Goal: Task Accomplishment & Management: Manage account settings

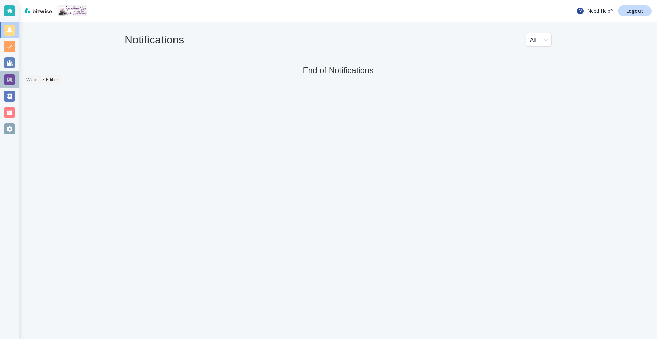
click at [3, 76] on div at bounding box center [9, 80] width 19 height 16
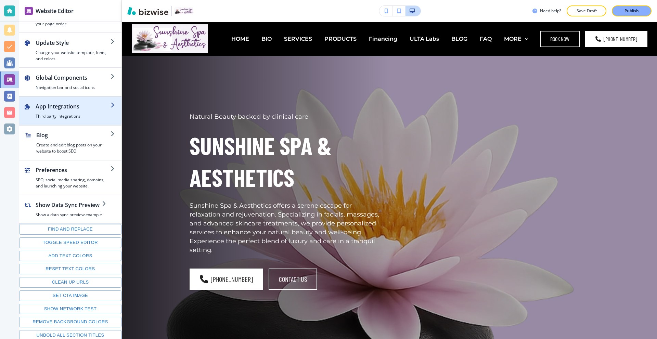
scroll to position [26, 0]
click at [74, 115] on h4 "Third party integrations" at bounding box center [73, 115] width 75 height 6
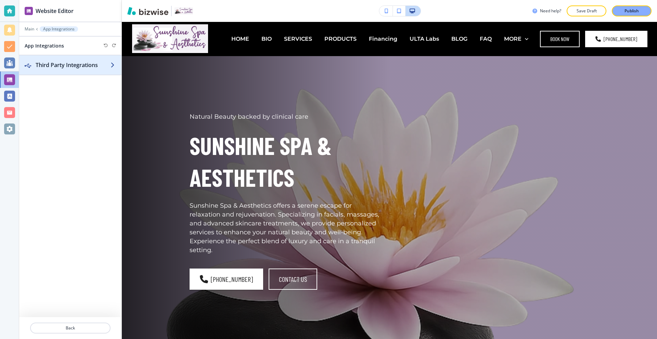
click at [72, 71] on div "button" at bounding box center [70, 71] width 102 height 5
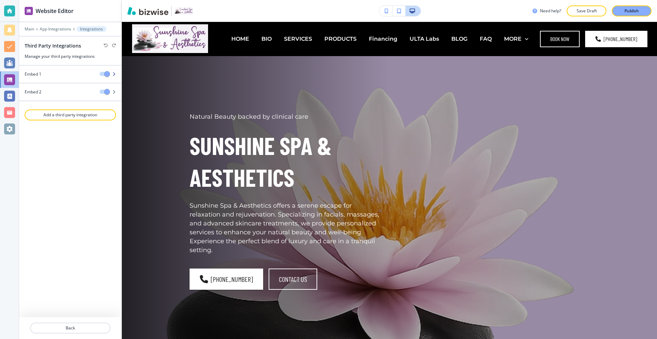
click at [79, 72] on div "Embed 1" at bounding box center [56, 74] width 75 height 6
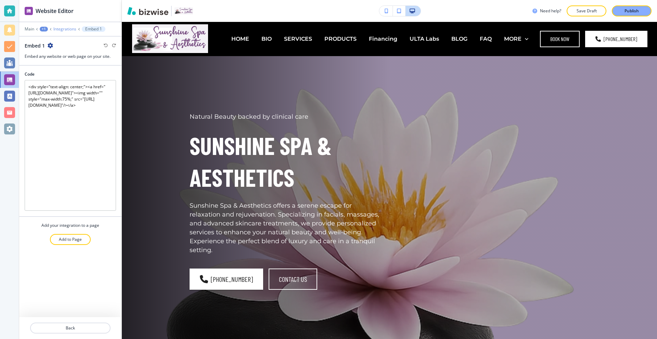
click at [66, 27] on p "Integrations" at bounding box center [64, 29] width 23 height 5
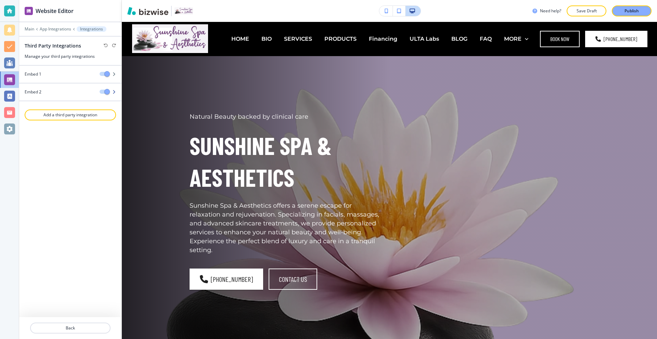
click at [58, 97] on div at bounding box center [70, 97] width 102 height 5
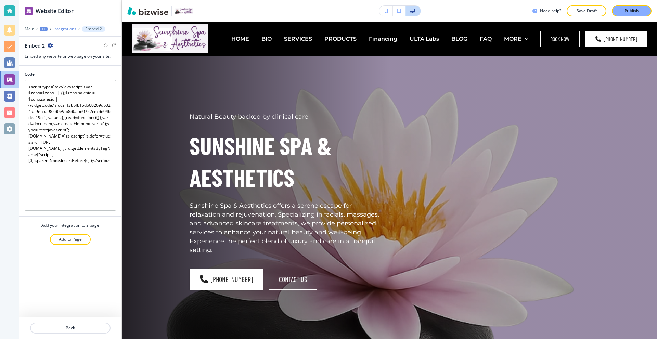
click at [65, 30] on p "Integrations" at bounding box center [64, 29] width 23 height 5
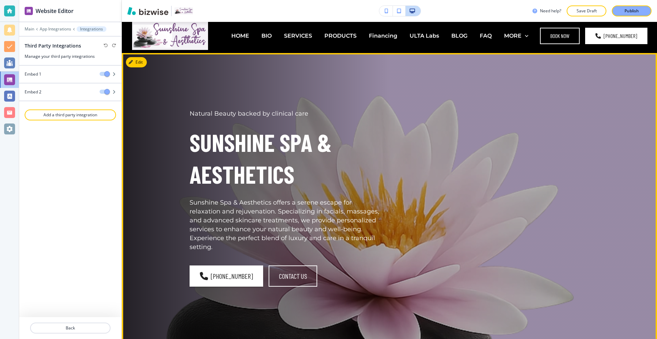
scroll to position [0, 0]
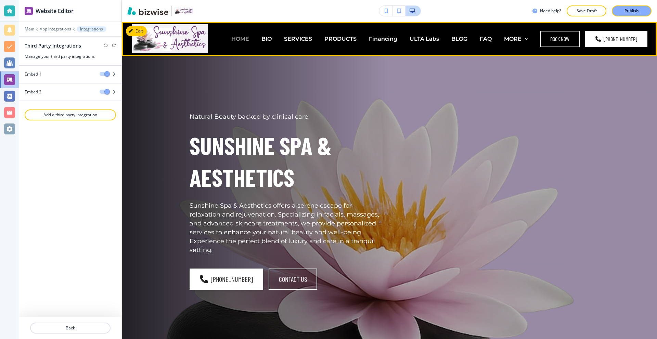
click at [239, 38] on p "HOME" at bounding box center [240, 39] width 18 height 8
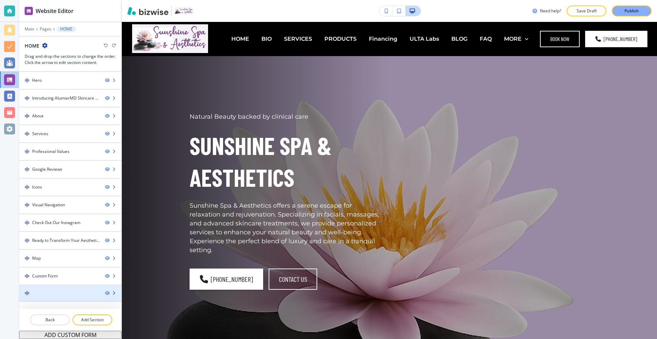
click at [54, 292] on div at bounding box center [59, 293] width 80 height 5
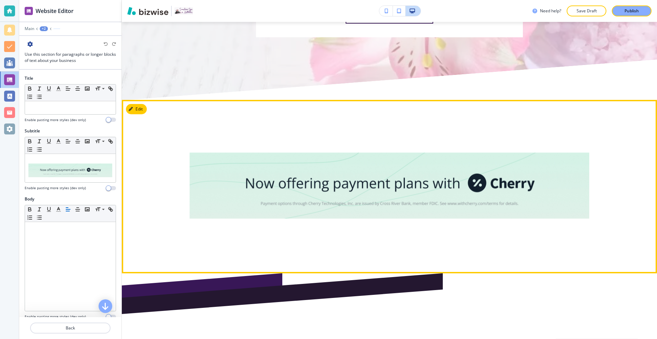
scroll to position [4763, 0]
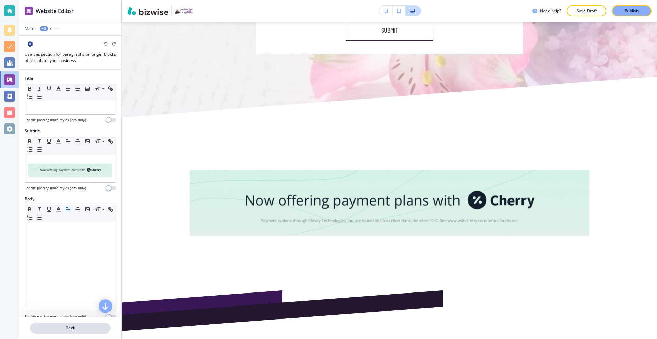
click at [70, 327] on p "Back" at bounding box center [70, 328] width 79 height 6
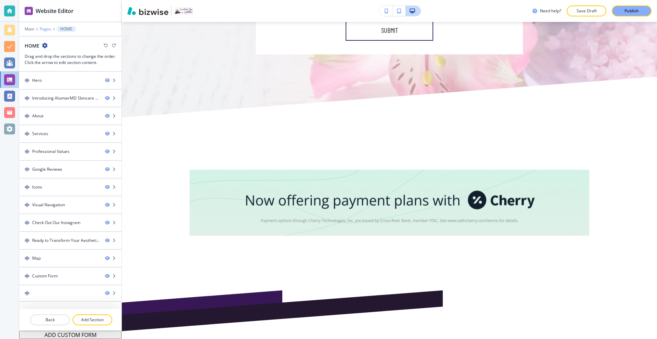
click at [48, 29] on p "Pages" at bounding box center [46, 29] width 12 height 5
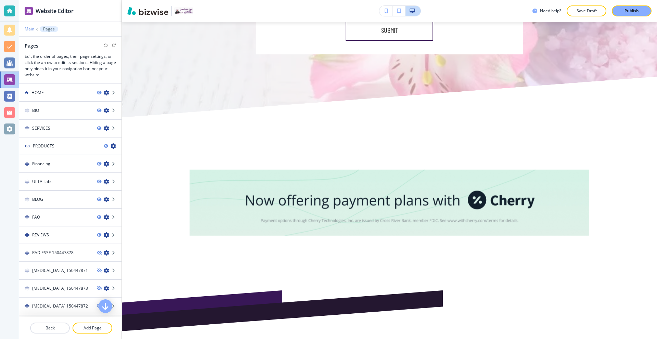
click at [26, 28] on p "Main" at bounding box center [30, 29] width 10 height 5
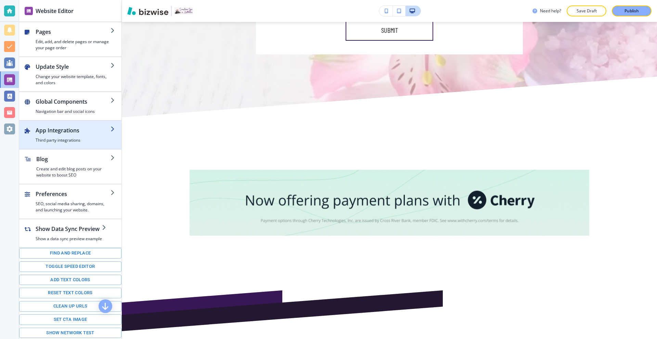
click at [75, 138] on h4 "Third party integrations" at bounding box center [73, 140] width 75 height 6
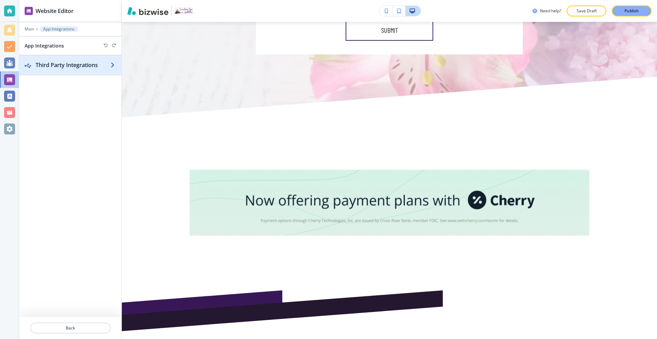
click at [79, 65] on h2 "Third Party Integrations" at bounding box center [73, 65] width 75 height 8
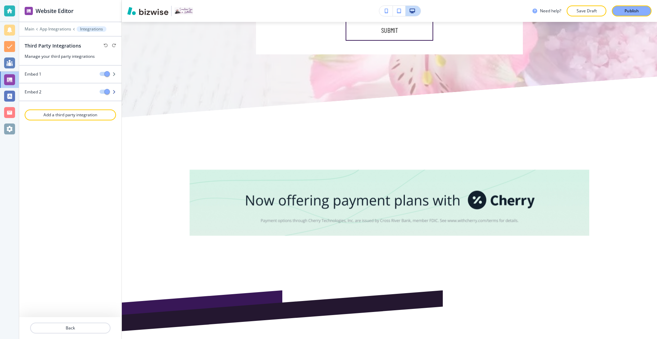
click at [73, 100] on div at bounding box center [70, 97] width 102 height 5
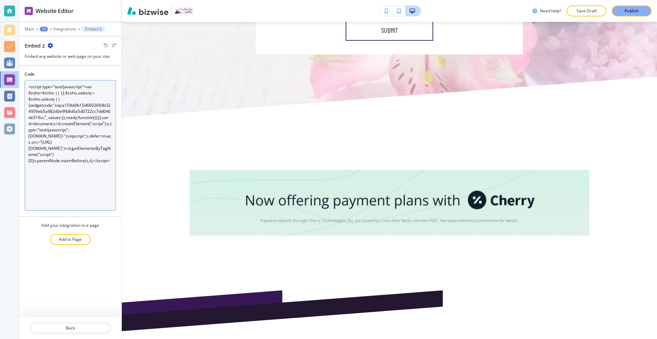
click at [96, 106] on textarea "<script type="text/javascript">var $zoho=$zoho || {};$zoho.salesiq = $zoho.sale…" at bounding box center [70, 145] width 91 height 131
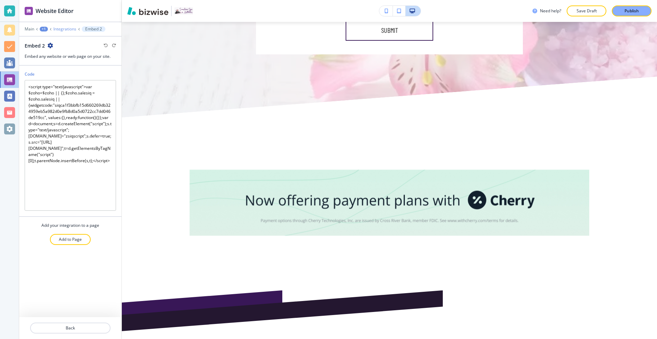
click at [58, 29] on p "Integrations" at bounding box center [64, 29] width 23 height 5
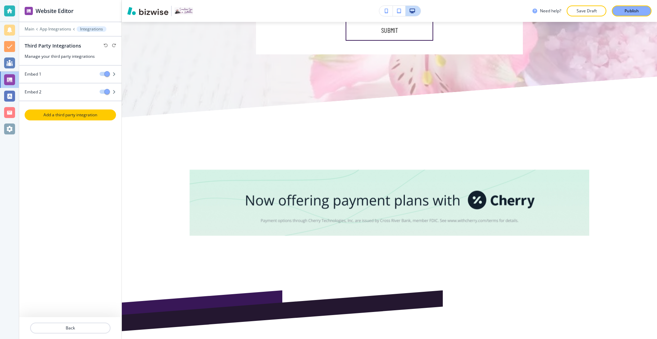
click at [70, 120] on button "Add a third party integration" at bounding box center [70, 115] width 91 height 11
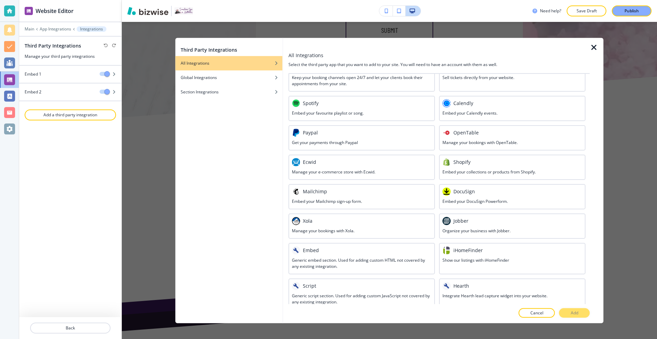
scroll to position [246, 0]
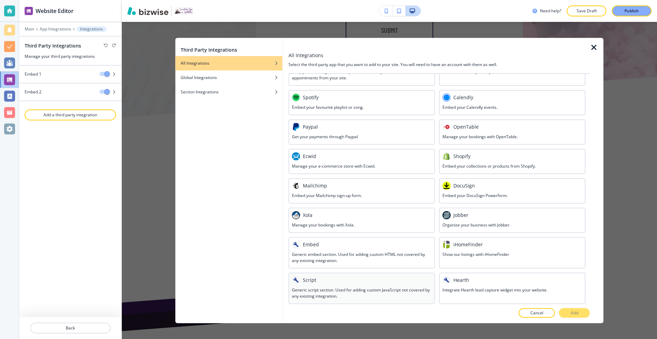
click at [380, 281] on div "Script" at bounding box center [362, 280] width 140 height 8
click at [575, 314] on p "Add" at bounding box center [575, 313] width 8 height 6
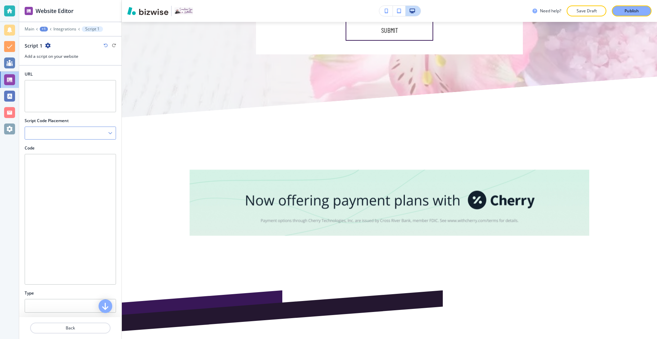
click at [80, 136] on div at bounding box center [70, 133] width 91 height 12
click at [83, 133] on div at bounding box center [70, 133] width 91 height 12
click at [53, 87] on textarea "URL" at bounding box center [70, 96] width 91 height 32
paste textarea "[URL][DOMAIN_NAME]"
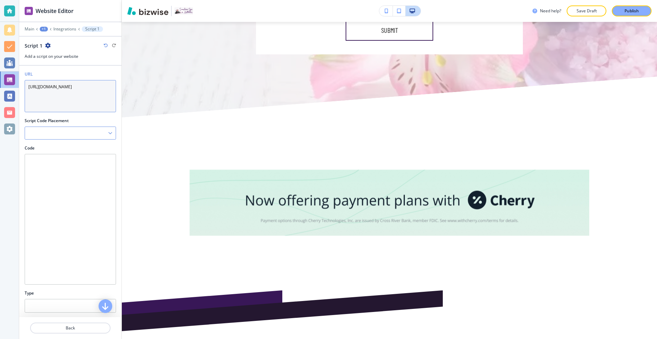
type textarea "[URL][DOMAIN_NAME]"
click at [68, 132] on div at bounding box center [70, 133] width 91 height 12
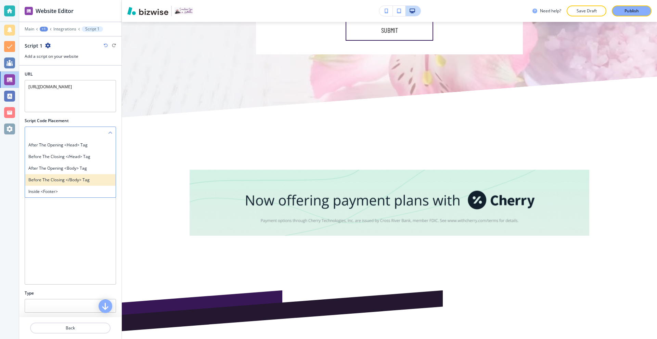
click at [58, 181] on h4 "Before the closing </body> tag" at bounding box center [70, 180] width 84 height 6
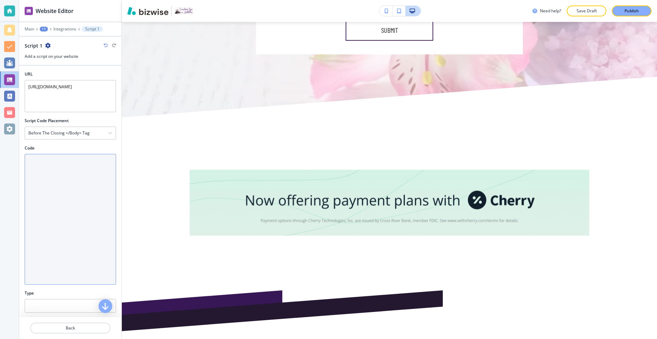
click at [66, 188] on textarea "Code" at bounding box center [70, 219] width 91 height 131
paste textarea "<script type="text/javascript"> var $zoho=$zoho || {}; $zoho.salesiq = $zoho.sa…"
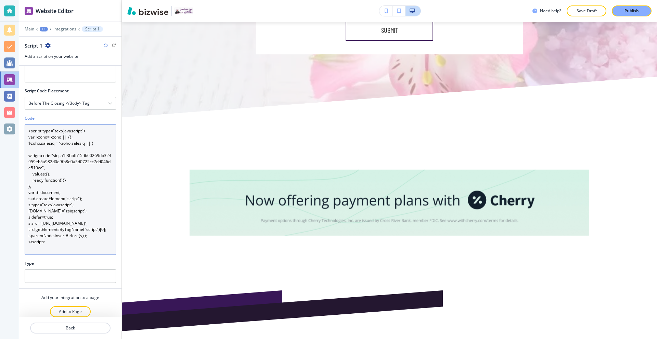
scroll to position [35, 0]
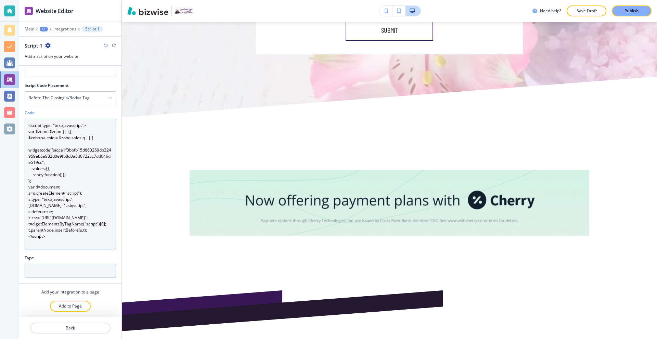
type textarea "<script type="text/javascript"> var $zoho=$zoho || {}; $zoho.salesiq = $zoho.sa…"
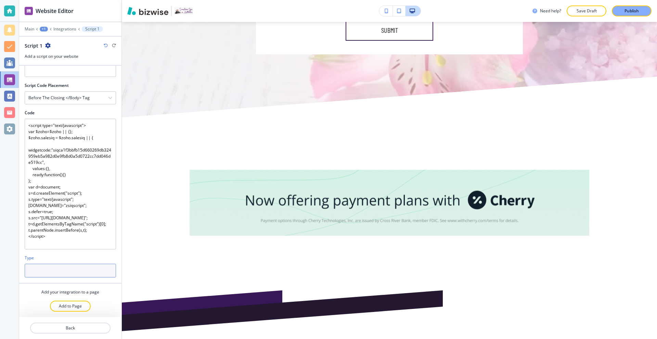
click at [61, 272] on input "text" at bounding box center [70, 271] width 91 height 14
click at [63, 272] on input "text" at bounding box center [70, 271] width 91 height 14
click at [72, 307] on p "Add to Page" at bounding box center [70, 306] width 23 height 6
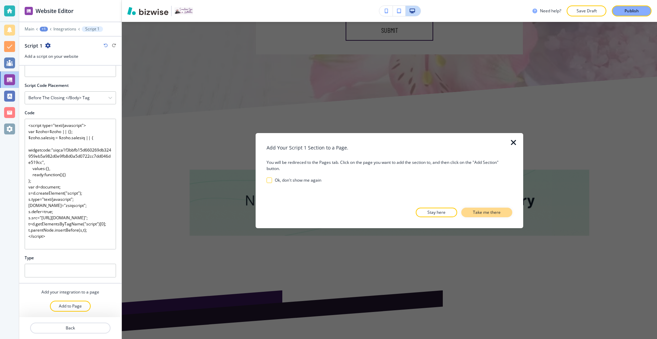
click at [492, 214] on p "Take me there" at bounding box center [487, 213] width 28 height 6
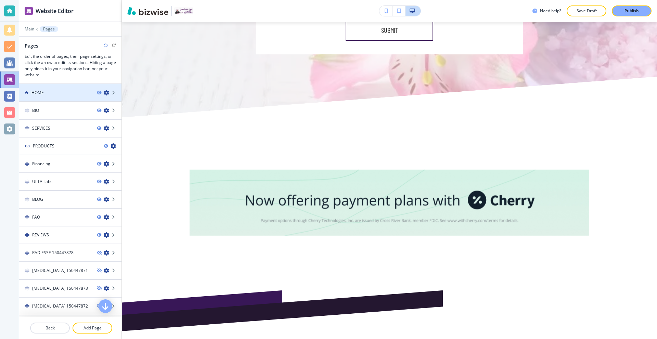
click at [62, 93] on div "HOME" at bounding box center [55, 93] width 72 height 6
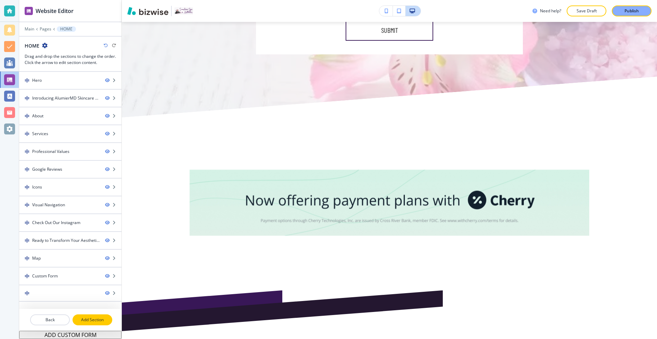
click at [91, 315] on button "Add Section" at bounding box center [93, 320] width 40 height 11
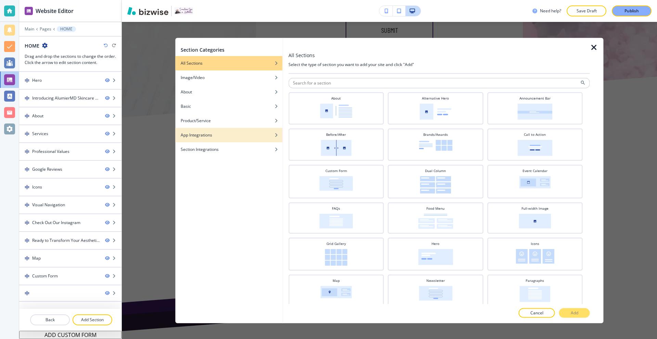
click at [217, 134] on div "App Integrations" at bounding box center [228, 135] width 107 height 6
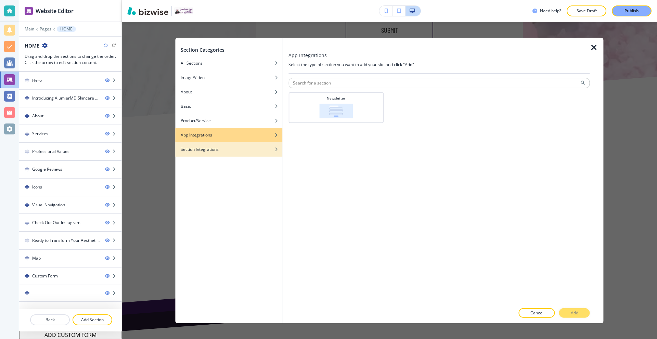
click at [221, 149] on div "Section Integrations" at bounding box center [228, 149] width 107 height 6
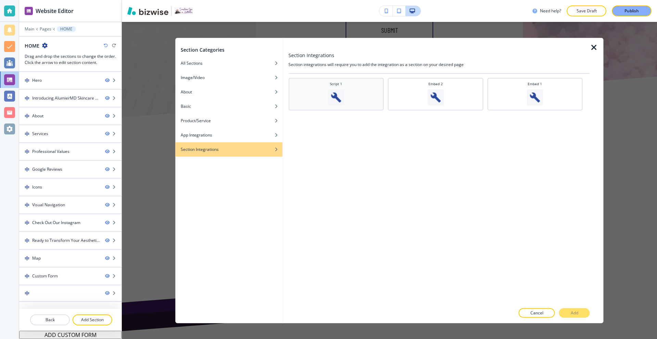
click at [336, 100] on img at bounding box center [336, 97] width 16 height 16
click at [579, 314] on button "Add" at bounding box center [575, 314] width 31 height 10
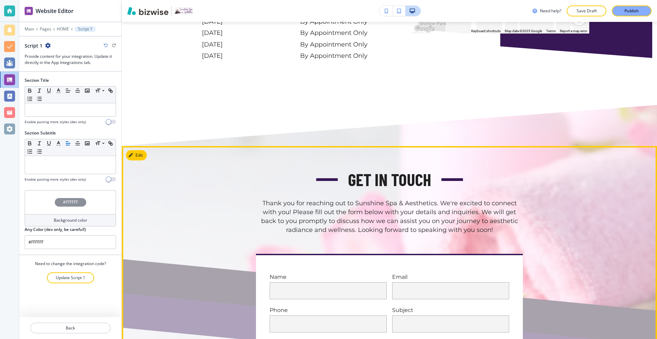
scroll to position [4417, 0]
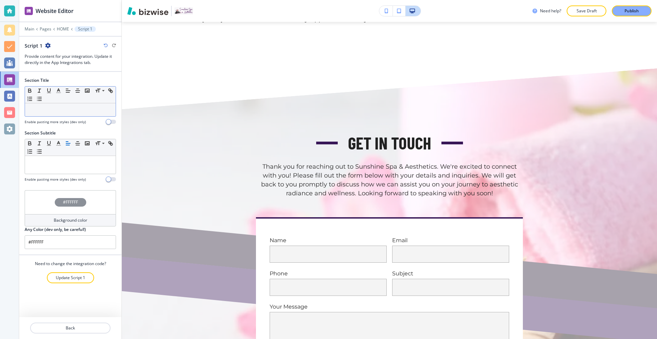
click at [81, 110] on p at bounding box center [70, 110] width 84 height 6
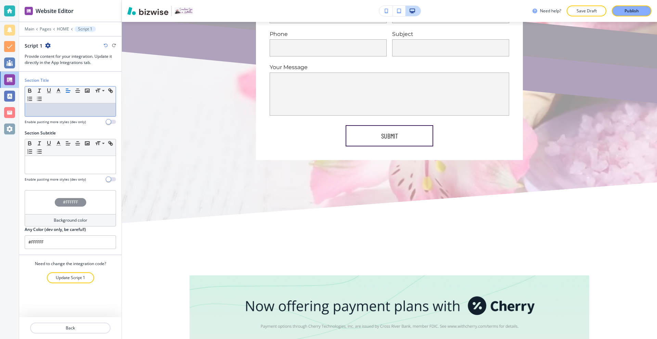
scroll to position [4855, 0]
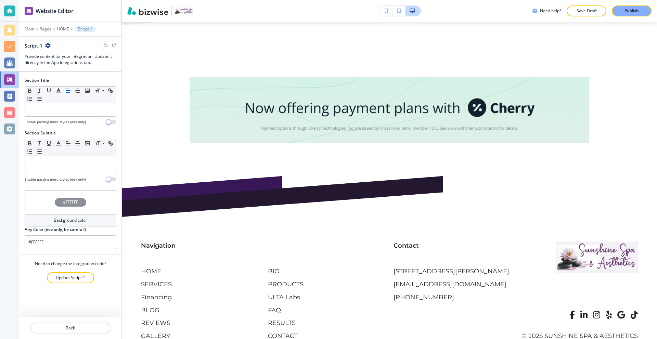
click at [76, 272] on div at bounding box center [70, 269] width 102 height 5
click at [76, 277] on p "Update Script 1" at bounding box center [70, 278] width 29 height 6
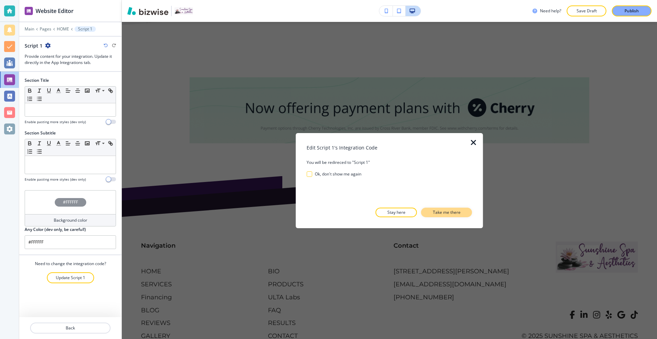
click at [432, 213] on button "Take me there" at bounding box center [447, 213] width 51 height 10
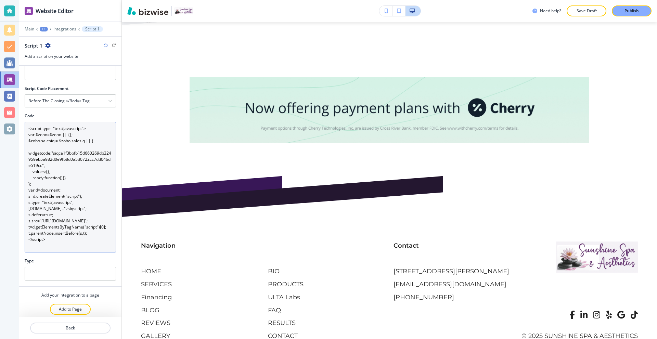
scroll to position [34, 0]
drag, startPoint x: 57, startPoint y: 240, endPoint x: 23, endPoint y: 118, distance: 126.5
click at [23, 118] on div "Code <script type="text/javascript"> var $zoho=$zoho || {}; $zoho.salesiq = $zo…" at bounding box center [70, 183] width 102 height 145
paste textarea "var $zoho=$zoho || {};$zoho.salesiq = $zoho.salesiq || {widgetcode:"siqca1f3bbf…"
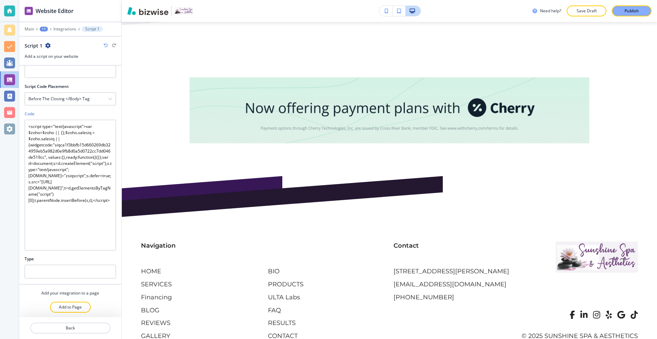
click at [81, 258] on div "Type" at bounding box center [70, 259] width 91 height 6
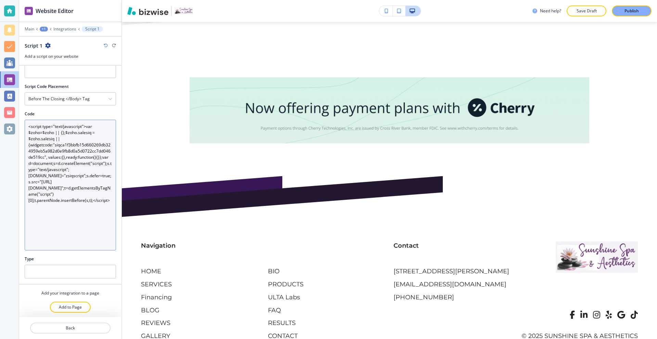
drag, startPoint x: 84, startPoint y: 251, endPoint x: 95, endPoint y: 246, distance: 12.1
click at [84, 251] on div "Code <script type="text/javascript">var $zoho=$zoho || {};$zoho.salesiq = $zoho…" at bounding box center [70, 183] width 102 height 145
click at [72, 161] on textarea "<script type="text/javascript">var $zoho=$zoho || {};$zoho.salesiq = $zoho.sale…" at bounding box center [70, 185] width 91 height 131
paste textarea "var $zoho=$zoho || {}; $zoho.salesiq = $zoho.salesiq || { widgetcode:"siqca1f3b…"
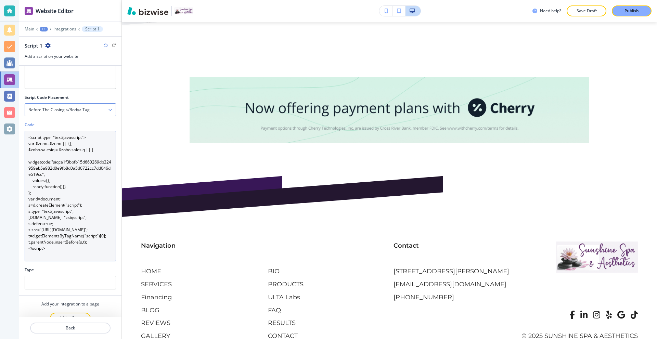
scroll to position [0, 0]
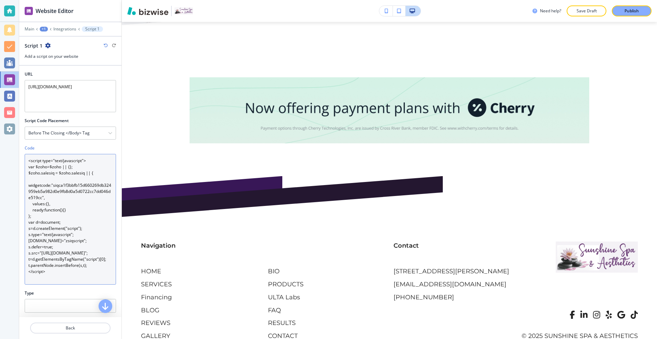
type textarea "<script type="text/javascript"> var $zoho=$zoho || {}; $zoho.salesiq = $zoho.sa…"
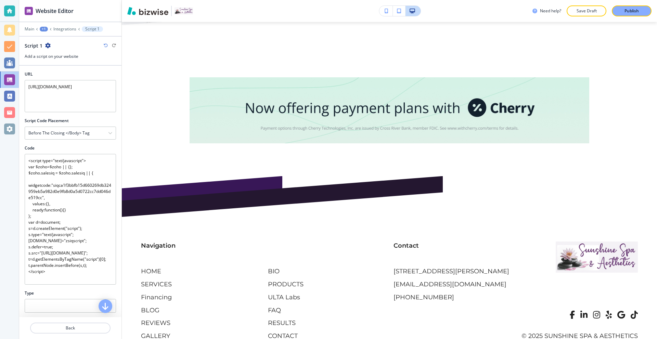
click at [79, 119] on div "Script Code Placement" at bounding box center [70, 121] width 91 height 6
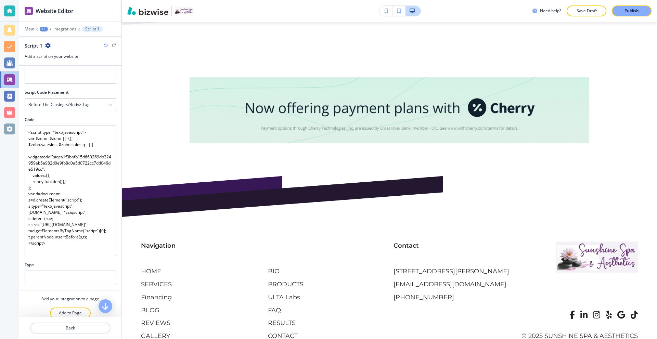
scroll to position [35, 0]
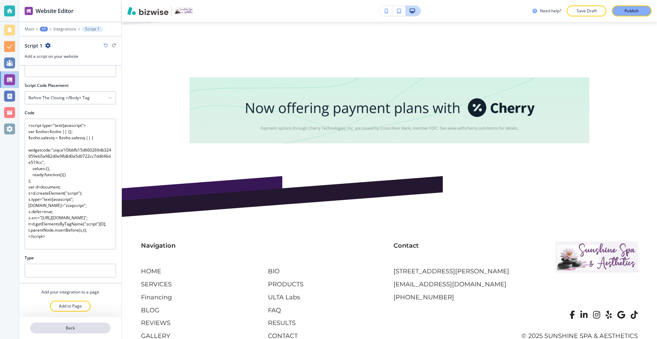
click at [70, 326] on p "Back" at bounding box center [70, 328] width 79 height 6
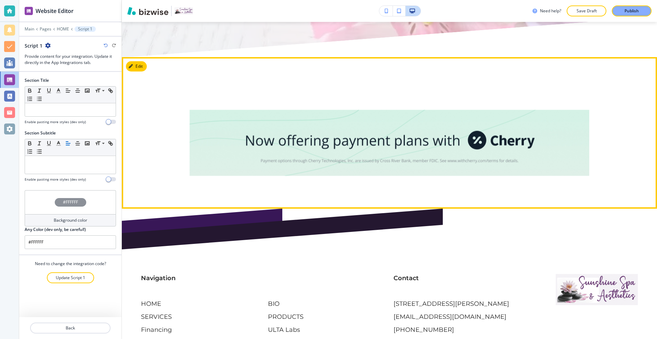
scroll to position [4821, 0]
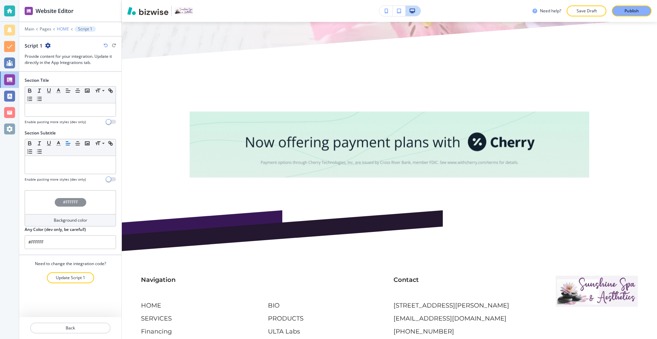
click at [63, 28] on p "HOME" at bounding box center [63, 29] width 12 height 5
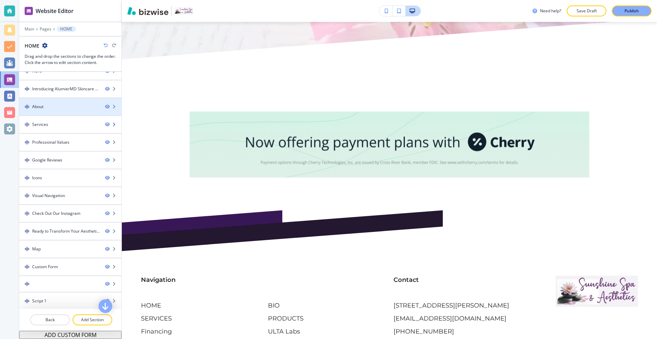
scroll to position [11, 0]
click at [626, 12] on p "Publish" at bounding box center [632, 11] width 14 height 6
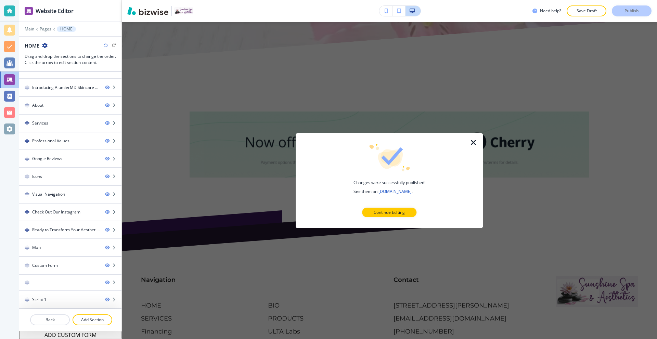
click at [473, 143] on icon "button" at bounding box center [474, 142] width 8 height 8
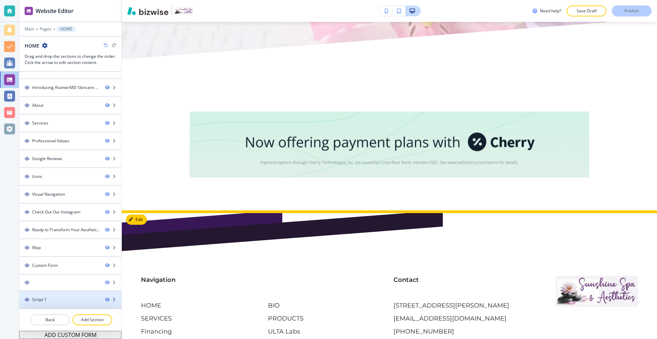
click at [55, 299] on div "Script 1" at bounding box center [59, 300] width 80 height 6
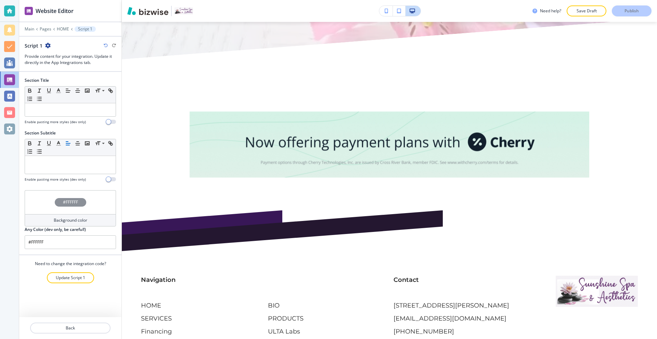
scroll to position [4855, 0]
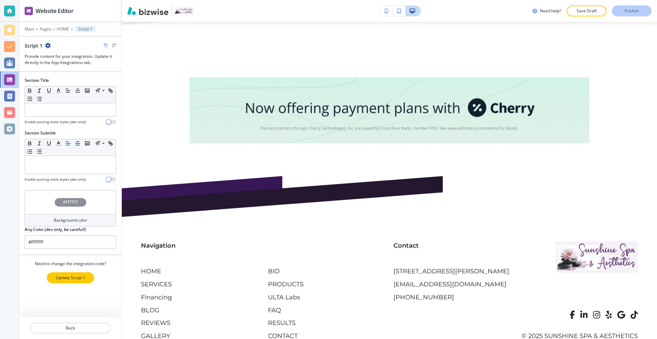
click at [81, 278] on p "Update Script 1" at bounding box center [70, 278] width 29 height 6
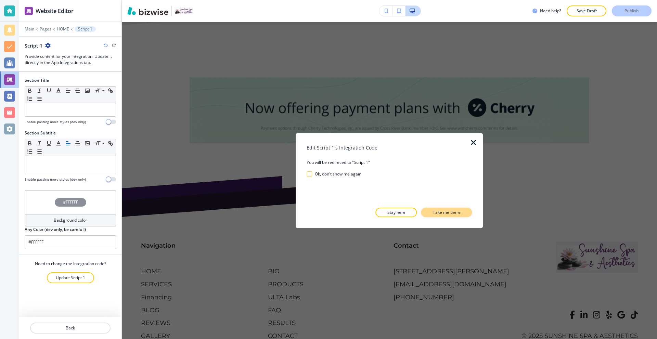
click at [442, 213] on p "Take me there" at bounding box center [447, 213] width 28 height 6
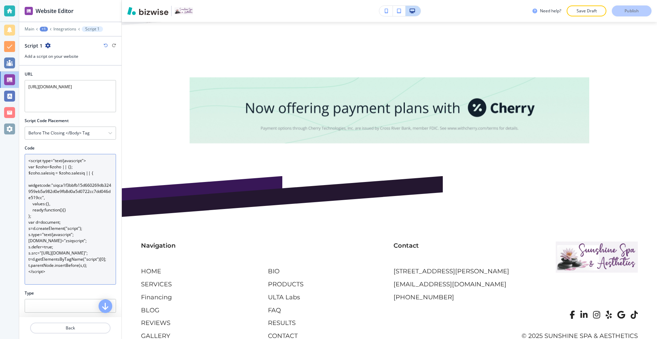
click at [48, 238] on textarea "<script type="text/javascript"> var $zoho=$zoho || {}; $zoho.salesiq = $zoho.sa…" at bounding box center [70, 219] width 91 height 131
paste textarea "var $zoho = $zoho || {}; $zoho.salesiq = $zoho.salesiq || { widgetcode: "siqca1…"
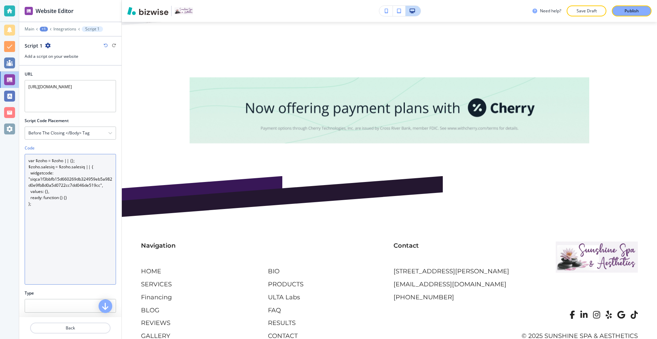
drag, startPoint x: 68, startPoint y: 226, endPoint x: 82, endPoint y: 254, distance: 31.1
click at [69, 226] on textarea "var $zoho = $zoho || {}; $zoho.salesiq = $zoho.salesiq || { widgetcode: "siqca1…" at bounding box center [70, 219] width 91 height 131
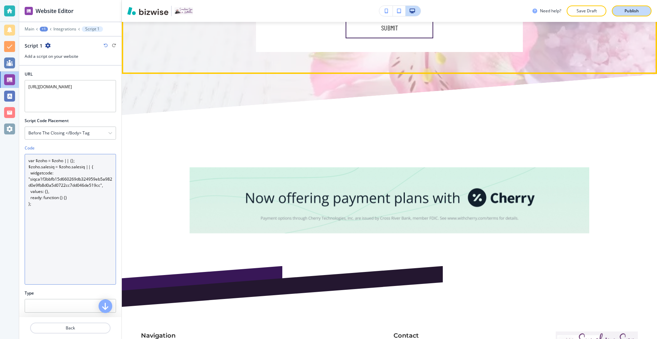
scroll to position [4787, 0]
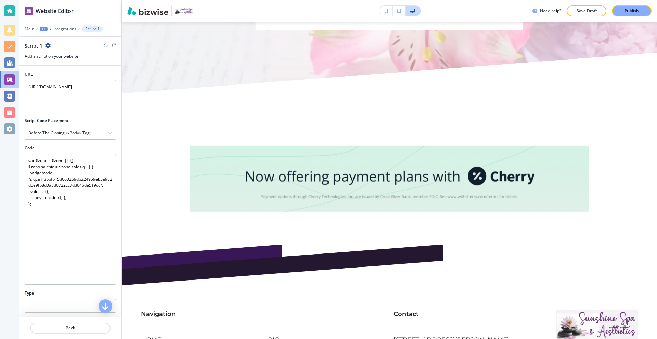
drag, startPoint x: 627, startPoint y: 10, endPoint x: 530, endPoint y: 20, distance: 97.1
click at [627, 10] on p "Publish" at bounding box center [632, 11] width 14 height 6
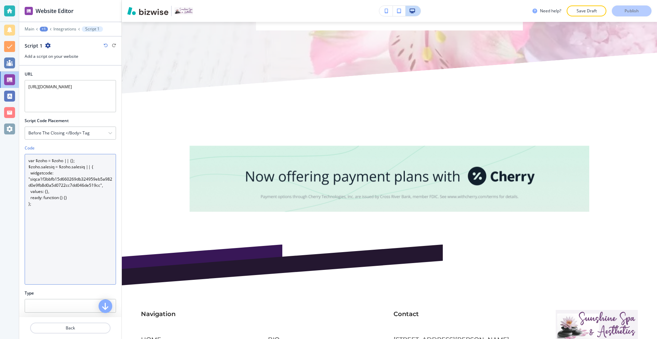
click at [72, 199] on textarea "var $zoho = $zoho || {}; $zoho.salesiq = $zoho.salesiq || { widgetcode: "siqca1…" at bounding box center [70, 219] width 91 height 131
paste textarea "<script type="text/javascript"> var $zoho=$zoho || {}; $zoho.salesiq = $zoho.sa…"
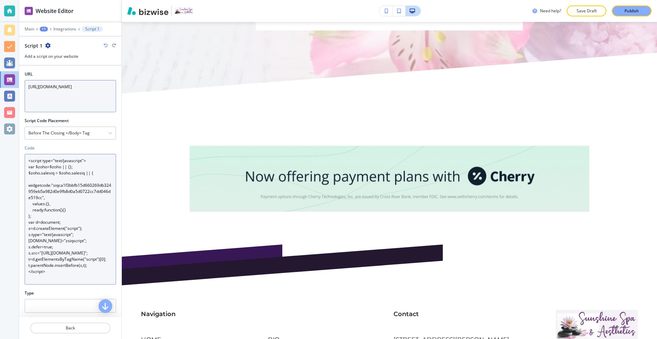
type textarea "<script type="text/javascript"> var $zoho=$zoho || {}; $zoho.salesiq = $zoho.sa…"
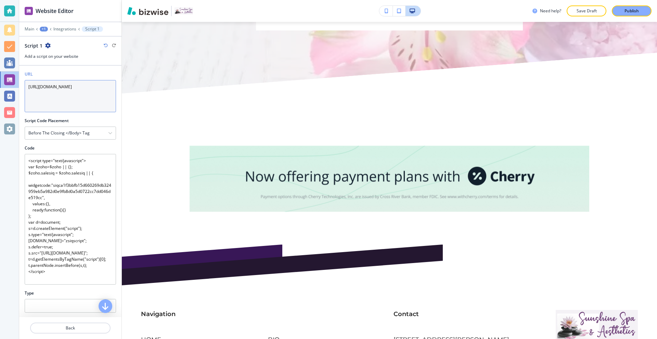
drag, startPoint x: 38, startPoint y: 94, endPoint x: 0, endPoint y: 91, distance: 37.8
click at [0, 91] on div "Website Editor Main +1 Integrations Script 1 Script 1 Add a script on your webs…" at bounding box center [328, 169] width 657 height 339
click at [81, 294] on div "Type" at bounding box center [70, 293] width 91 height 6
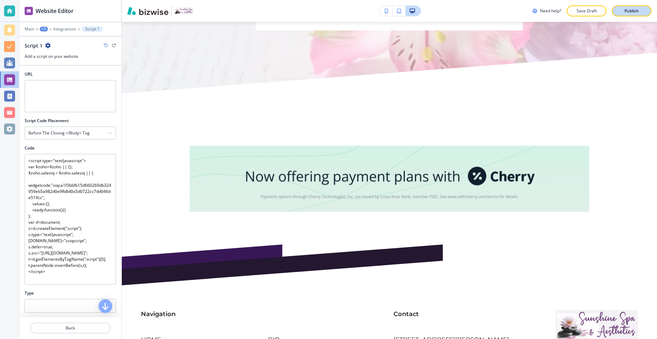
click at [620, 10] on button "Publish" at bounding box center [632, 10] width 40 height 11
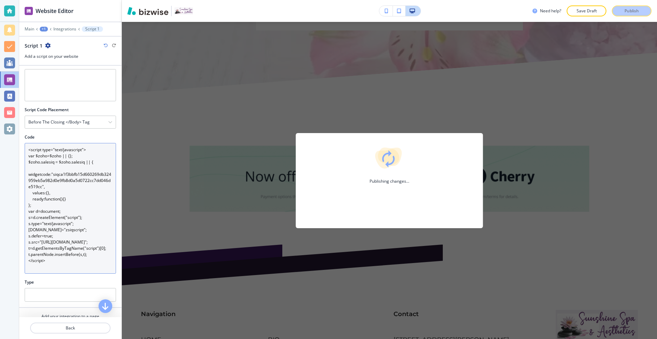
scroll to position [35, 0]
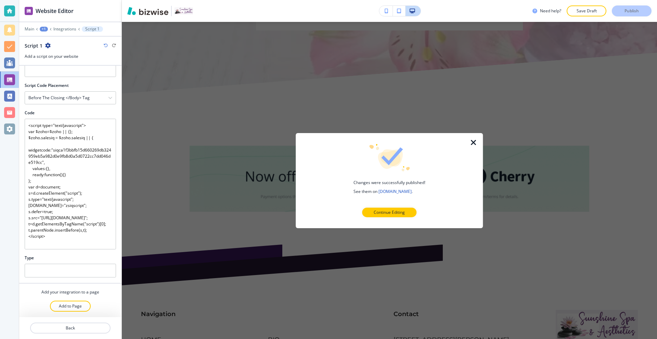
click at [473, 142] on icon "button" at bounding box center [474, 142] width 8 height 8
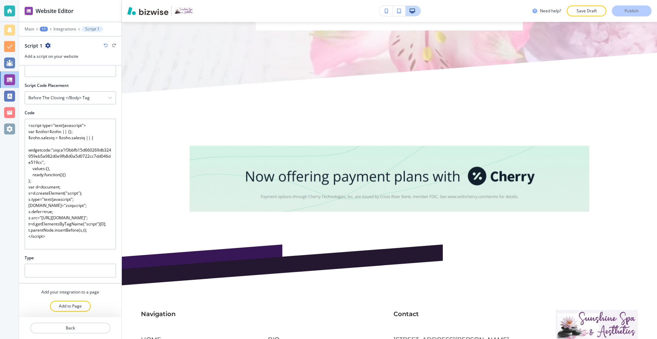
click at [43, 28] on div "+1" at bounding box center [44, 29] width 8 height 5
click at [59, 27] on p "Integrations" at bounding box center [64, 29] width 23 height 5
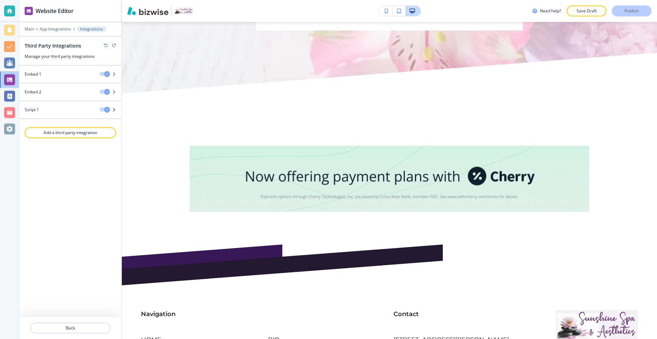
click at [112, 110] on icon "button" at bounding box center [114, 110] width 4 height 4
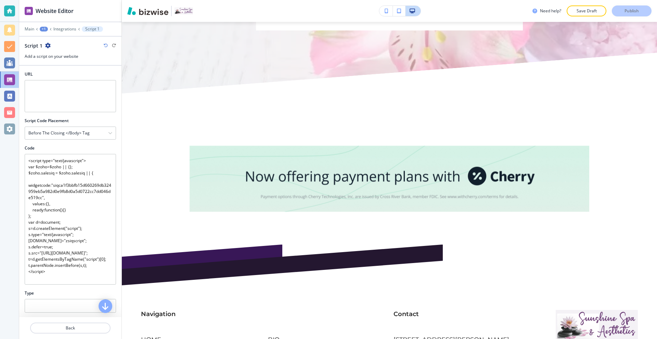
click at [50, 44] on div "Script 1" at bounding box center [70, 45] width 91 height 7
drag, startPoint x: 49, startPoint y: 44, endPoint x: 50, endPoint y: 48, distance: 3.6
click at [49, 44] on icon "button" at bounding box center [47, 45] width 5 height 5
click at [66, 71] on p "Delete Script 1" at bounding box center [66, 69] width 35 height 6
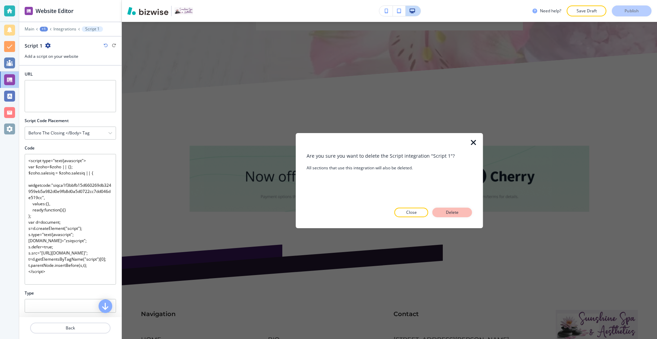
click at [453, 211] on p "Delete" at bounding box center [452, 213] width 16 height 6
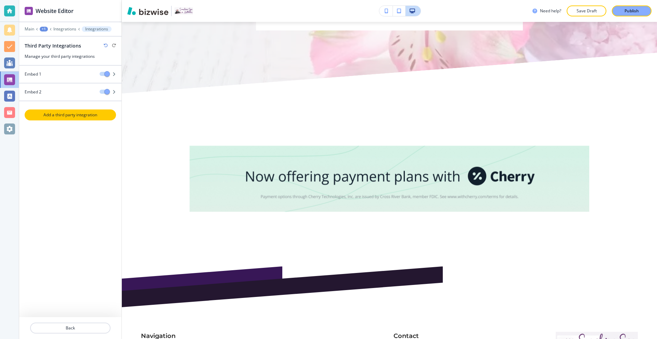
click at [69, 113] on p "Add a third party integration" at bounding box center [70, 115] width 90 height 6
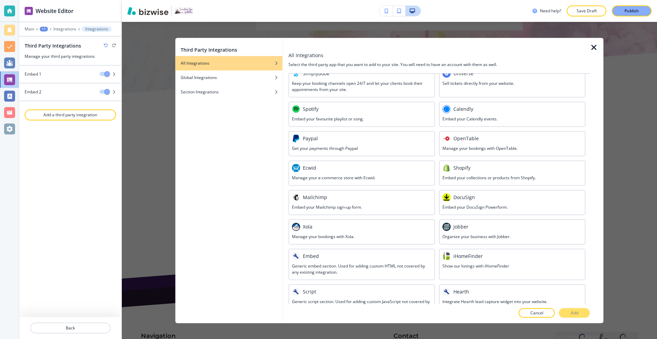
scroll to position [246, 0]
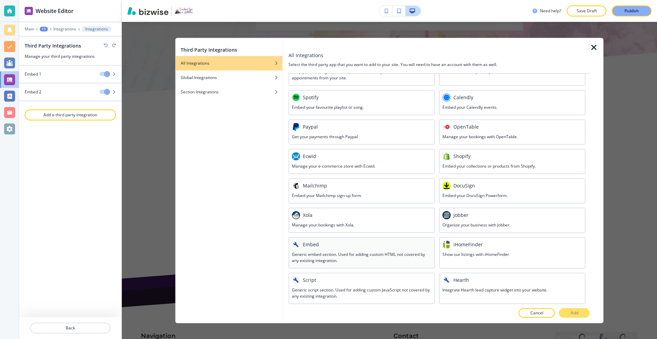
click at [328, 248] on div "Embed" at bounding box center [362, 244] width 140 height 8
click at [573, 311] on p "Add" at bounding box center [575, 313] width 8 height 6
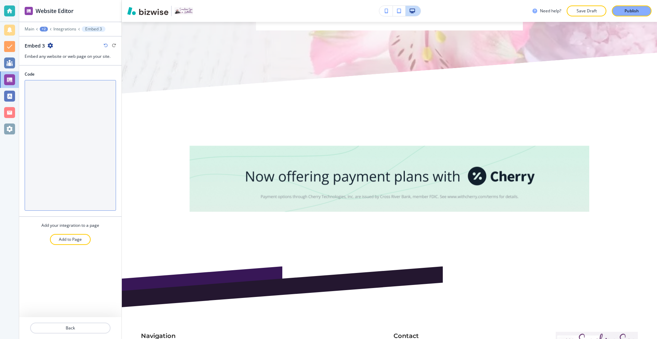
click at [62, 159] on textarea "Code" at bounding box center [70, 145] width 91 height 131
paste textarea "<script type="text/javascript"> var $zoho=$zoho || {}; $zoho.salesiq = $zoho.sa…"
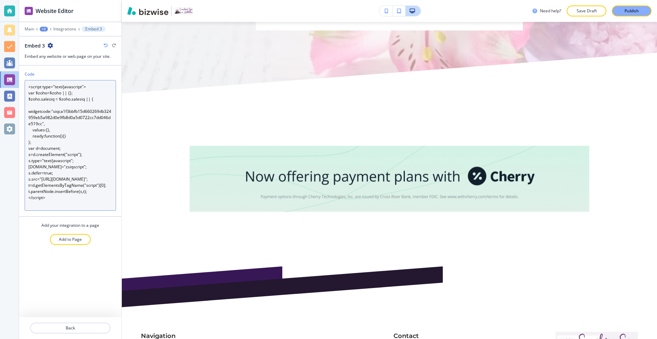
paste textarea
type textarea "<script type="text/javascript"> var $zoho=$zoho || {}; $zoho.salesiq = $zoho.sa…"
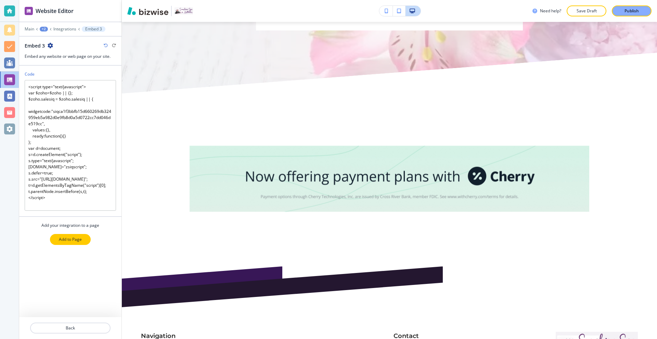
click at [76, 240] on p "Add to Page" at bounding box center [70, 240] width 23 height 6
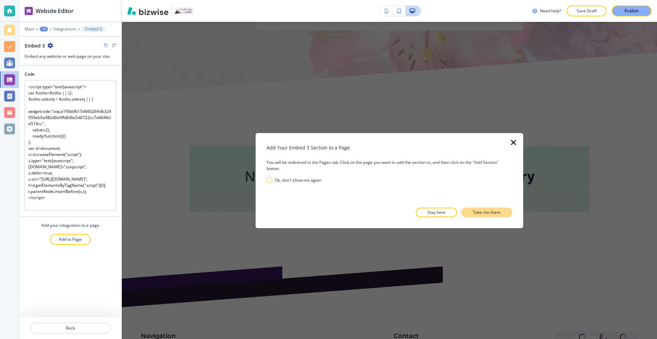
click at [490, 210] on p "Take me there" at bounding box center [487, 213] width 28 height 6
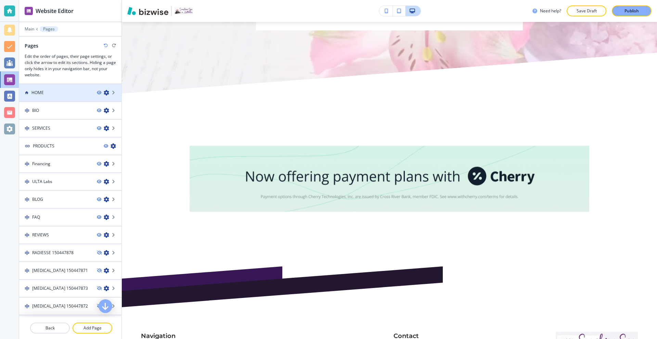
click at [54, 99] on div at bounding box center [70, 98] width 102 height 5
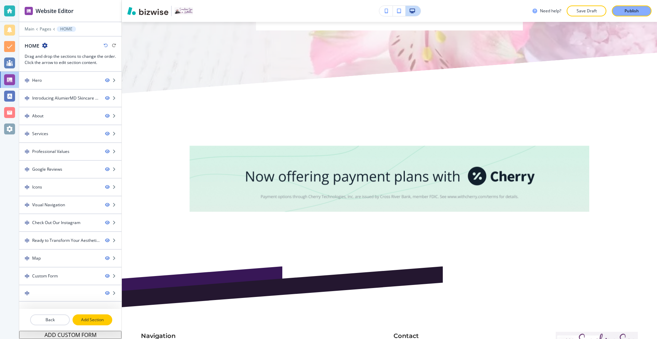
click at [89, 318] on p "Add Section" at bounding box center [92, 320] width 38 height 6
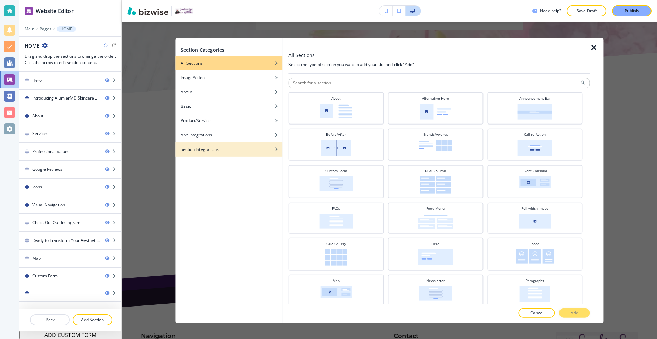
click at [220, 150] on div "Section Integrations" at bounding box center [228, 149] width 107 height 6
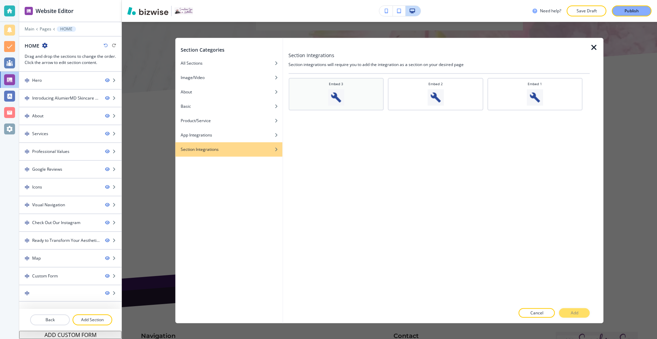
click at [334, 95] on img at bounding box center [336, 97] width 16 height 16
click at [580, 314] on button "Add" at bounding box center [575, 314] width 31 height 10
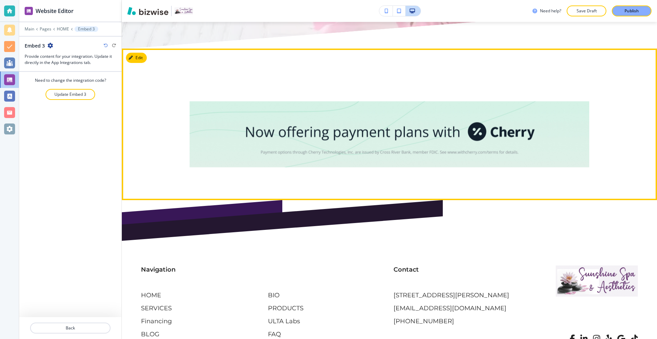
scroll to position [4855, 0]
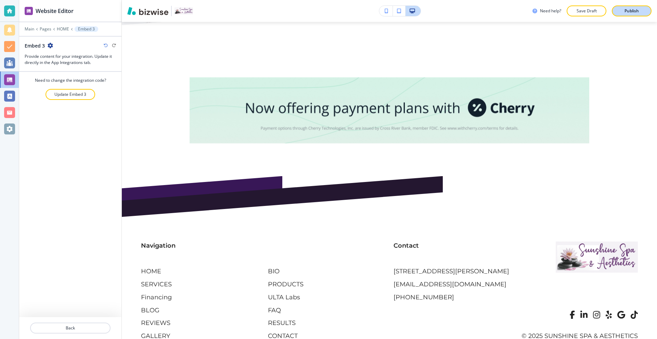
click at [624, 12] on div "Publish" at bounding box center [632, 11] width 22 height 6
click at [44, 28] on p "Pages" at bounding box center [46, 29] width 12 height 5
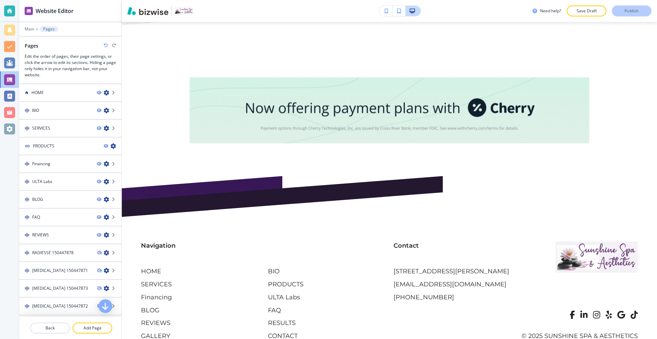
drag, startPoint x: 37, startPoint y: 30, endPoint x: 33, endPoint y: 30, distance: 3.8
click at [36, 30] on icon at bounding box center [37, 29] width 3 height 3
click at [34, 30] on div "Main Pages" at bounding box center [70, 28] width 91 height 5
click at [33, 27] on p "Main" at bounding box center [30, 29] width 10 height 5
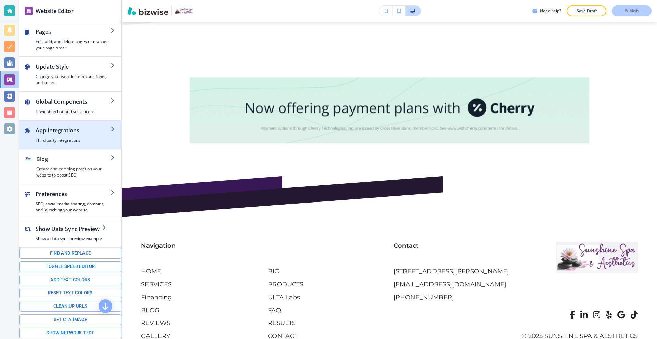
click at [72, 135] on div "button" at bounding box center [73, 136] width 75 height 3
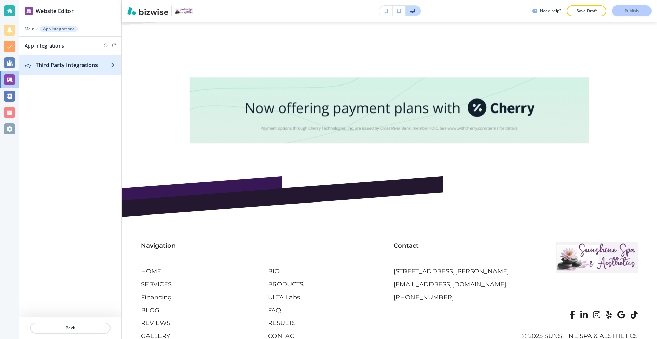
click at [70, 67] on h2 "Third Party Integrations" at bounding box center [73, 65] width 75 height 8
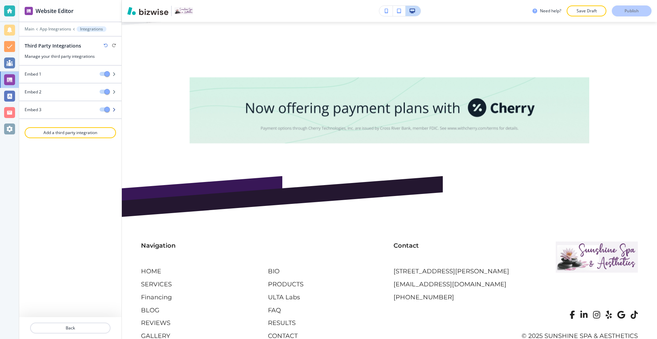
click at [71, 110] on div "Embed 3" at bounding box center [56, 110] width 75 height 6
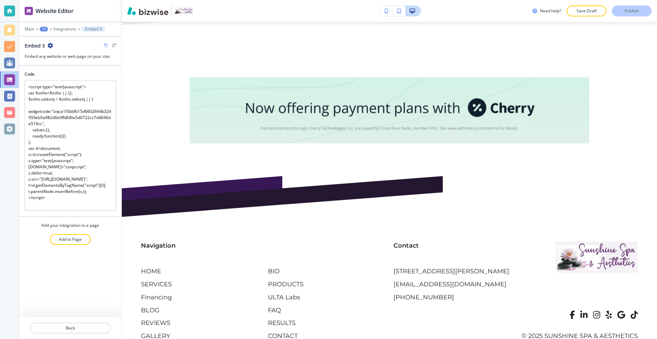
click at [49, 45] on icon "button" at bounding box center [50, 45] width 5 height 5
click at [67, 70] on p "Delete Embed 3" at bounding box center [69, 69] width 35 height 6
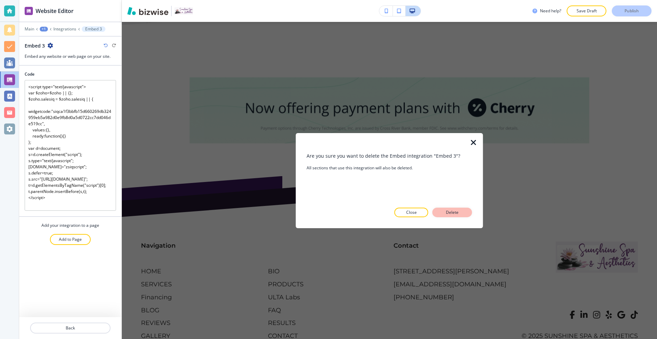
click at [445, 209] on button "Delete" at bounding box center [453, 213] width 40 height 10
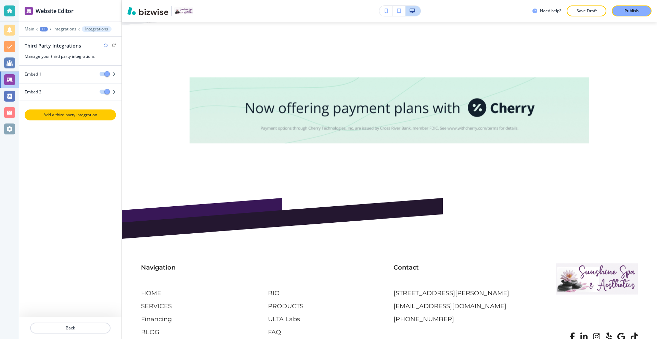
click at [75, 120] on button "Add a third party integration" at bounding box center [70, 115] width 91 height 11
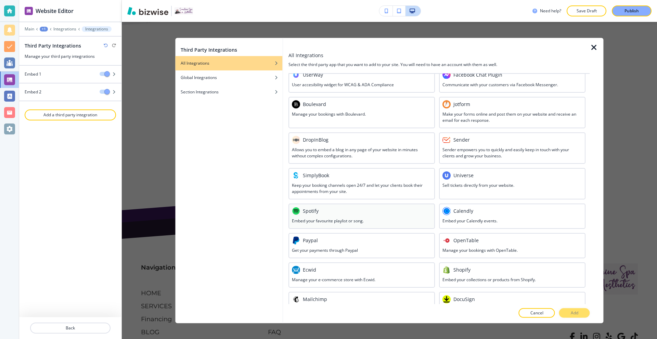
scroll to position [246, 0]
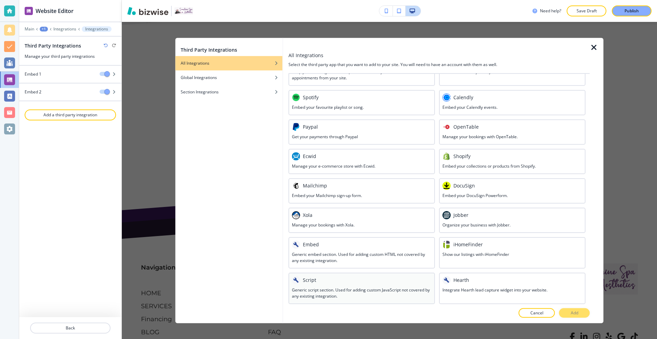
click at [344, 292] on h3 "Generic script section. Used for adding custom JavaScript not covered by any ex…" at bounding box center [362, 293] width 140 height 12
click at [572, 312] on p "Add" at bounding box center [575, 313] width 8 height 6
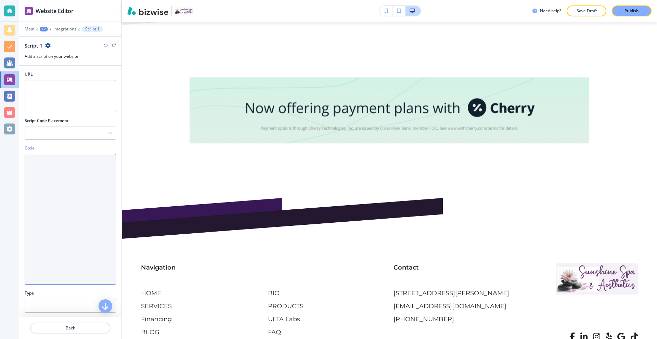
click at [70, 179] on textarea "Code" at bounding box center [70, 219] width 91 height 131
paste textarea "var $zoho=$zoho || {}; $zoho.salesiq = $zoho.salesiq || { widgetcode:"siqca1f3b…"
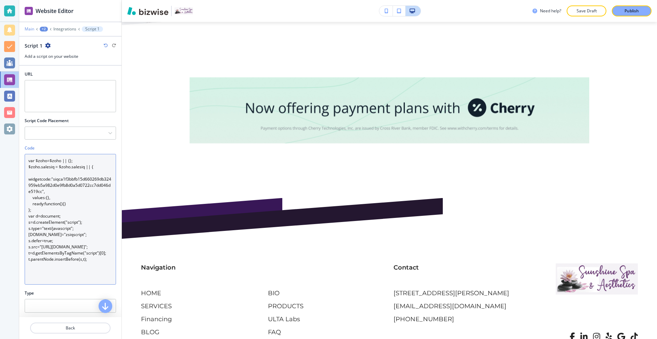
type textarea "var $zoho=$zoho || {}; $zoho.salesiq = $zoho.salesiq || { widgetcode:"siqca1f3b…"
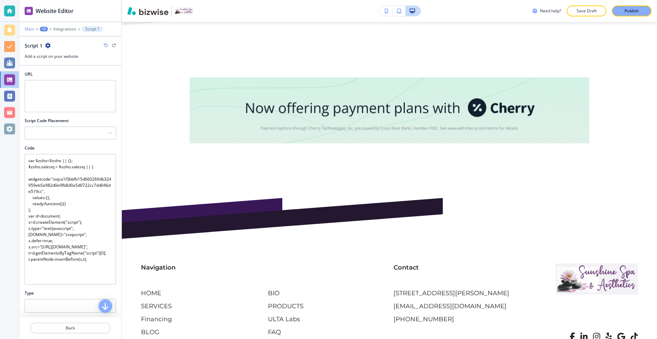
click at [31, 29] on p "Main" at bounding box center [30, 29] width 10 height 5
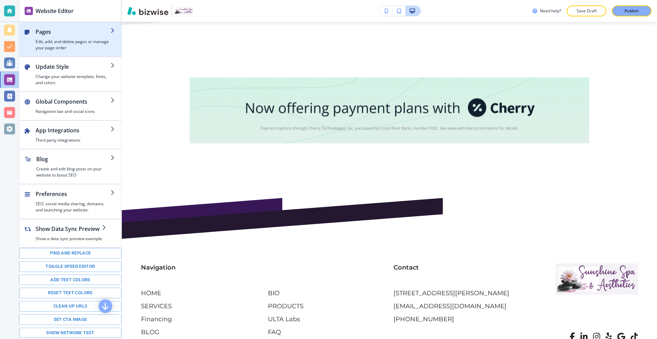
click at [61, 43] on h4 "Edit, add, and delete pages or manage your page order" at bounding box center [73, 45] width 75 height 12
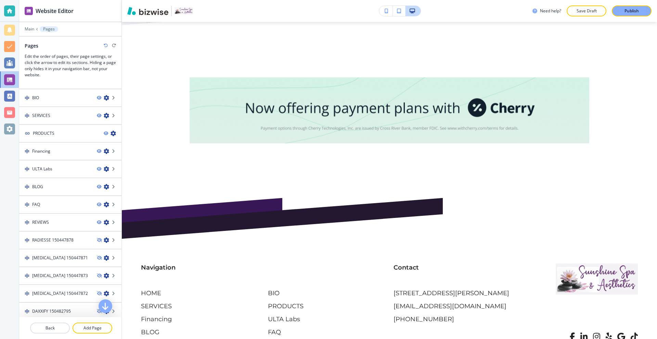
scroll to position [34, 0]
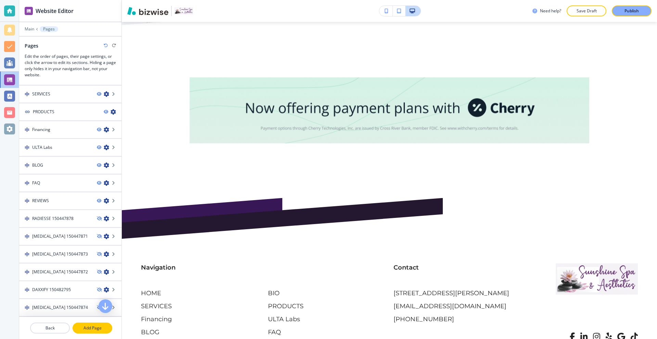
click at [95, 327] on p "Add Page" at bounding box center [92, 328] width 38 height 6
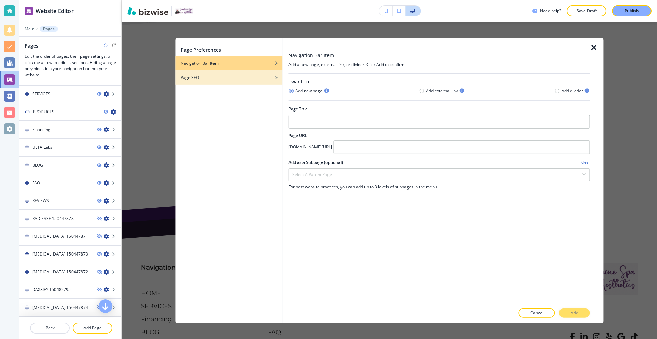
click at [225, 79] on div "Page SEO" at bounding box center [228, 77] width 107 height 6
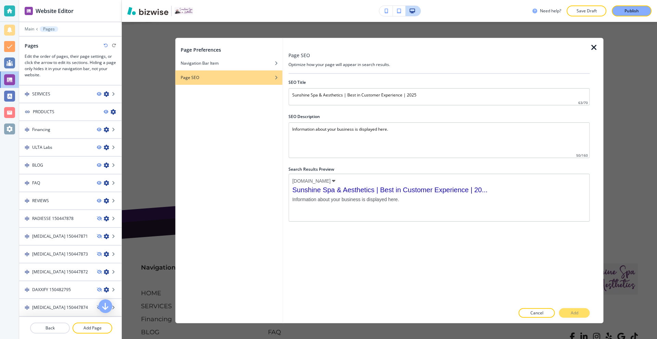
click at [595, 49] on icon "button" at bounding box center [594, 47] width 8 height 8
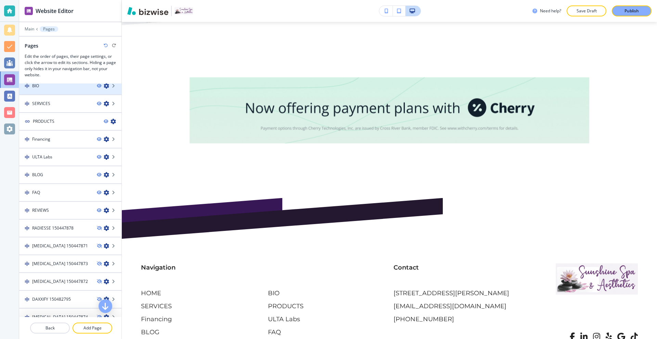
scroll to position [0, 0]
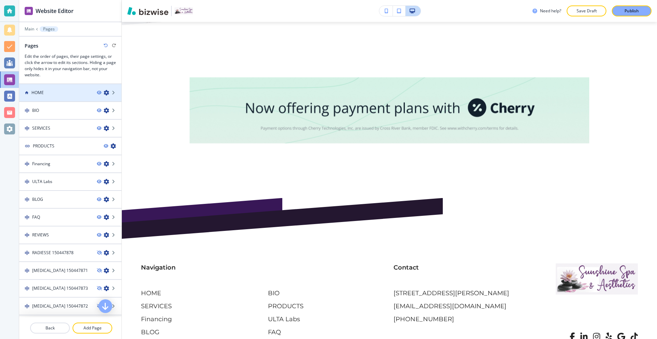
click at [61, 96] on div at bounding box center [70, 98] width 102 height 5
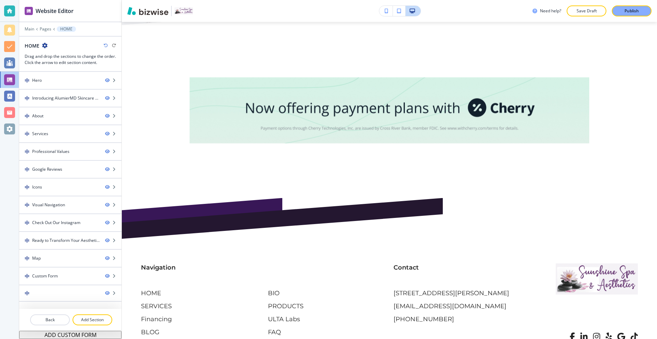
click at [43, 46] on icon "button" at bounding box center [44, 45] width 5 height 5
click at [82, 318] on p "Add Section" at bounding box center [92, 320] width 38 height 6
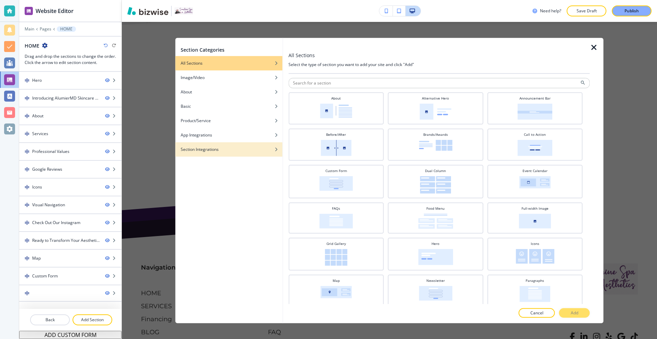
click at [213, 149] on h4 "Section Integrations" at bounding box center [200, 149] width 38 height 6
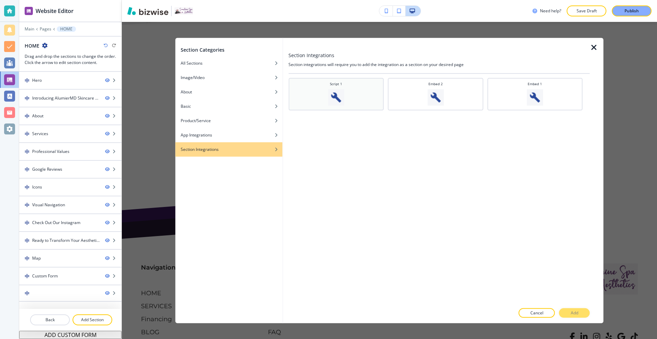
click at [320, 97] on div "Script 1" at bounding box center [336, 93] width 89 height 24
click at [581, 314] on button "Add" at bounding box center [575, 314] width 31 height 10
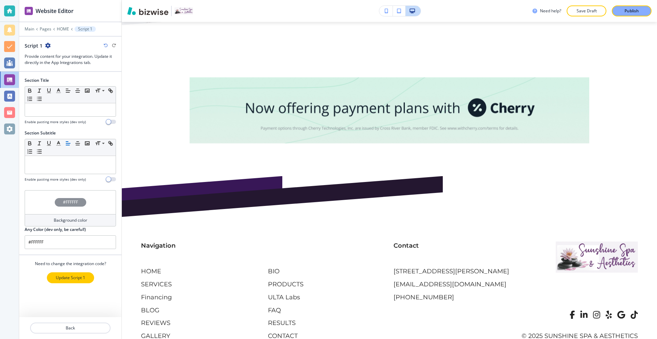
click at [80, 280] on p "Update Script 1" at bounding box center [70, 278] width 29 height 6
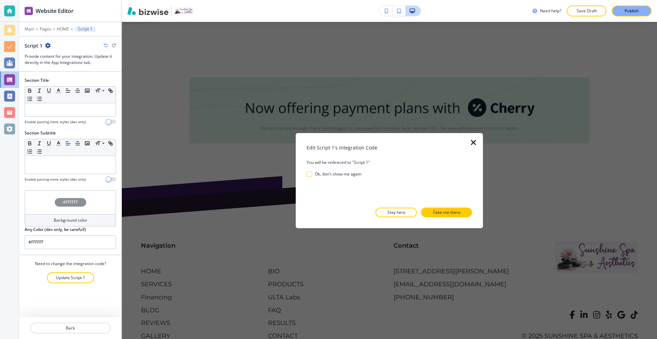
click at [443, 211] on p "Take me there" at bounding box center [447, 213] width 28 height 6
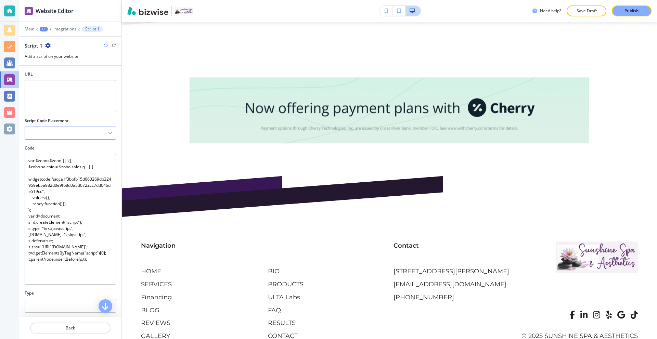
click at [75, 133] on div at bounding box center [70, 133] width 91 height 12
click at [61, 180] on h4 "Before the closing </body> tag" at bounding box center [70, 180] width 84 height 6
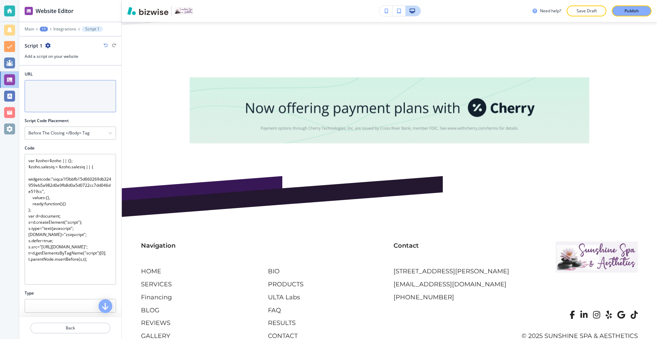
click at [45, 93] on textarea "URL" at bounding box center [70, 96] width 91 height 32
click at [50, 88] on textarea "URL" at bounding box center [70, 96] width 91 height 32
paste textarea "[URL][DOMAIN_NAME]"
type textarea "[URL][DOMAIN_NAME]"
click at [86, 147] on div "Code" at bounding box center [70, 148] width 91 height 6
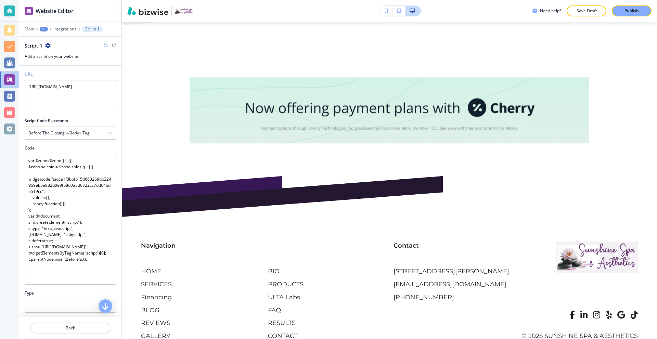
click at [86, 147] on div "Code" at bounding box center [70, 148] width 91 height 6
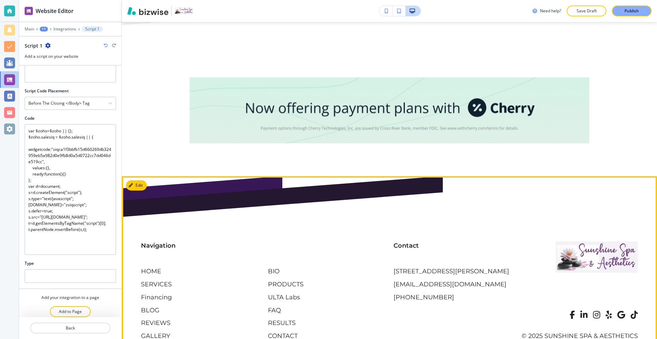
scroll to position [35, 0]
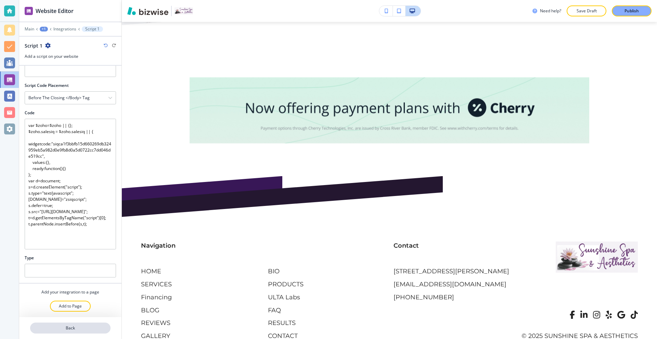
click at [69, 328] on p "Back" at bounding box center [70, 328] width 79 height 6
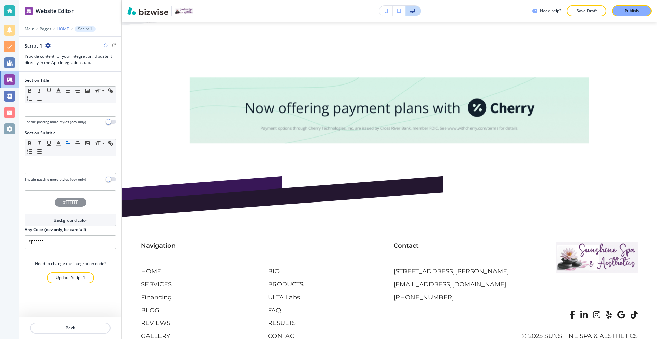
click at [59, 29] on p "HOME" at bounding box center [63, 29] width 12 height 5
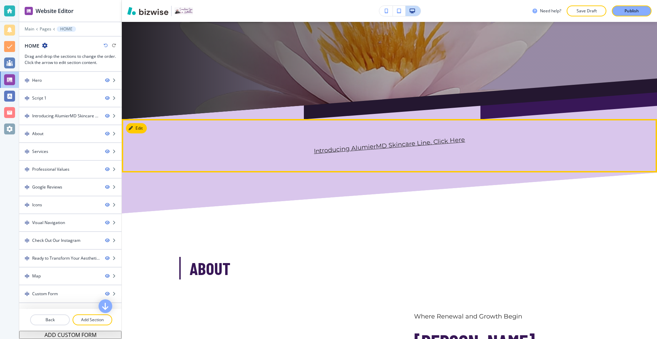
scroll to position [263, 0]
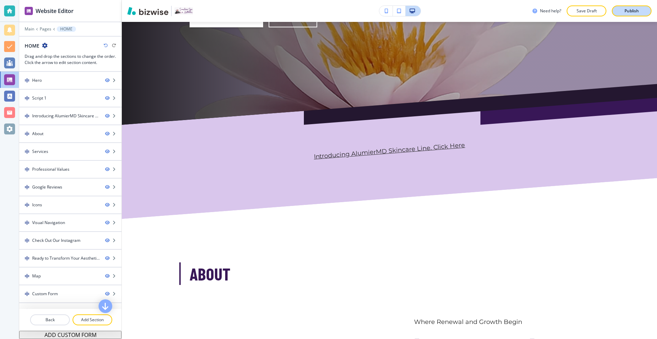
click at [621, 12] on div "Publish" at bounding box center [632, 11] width 22 height 6
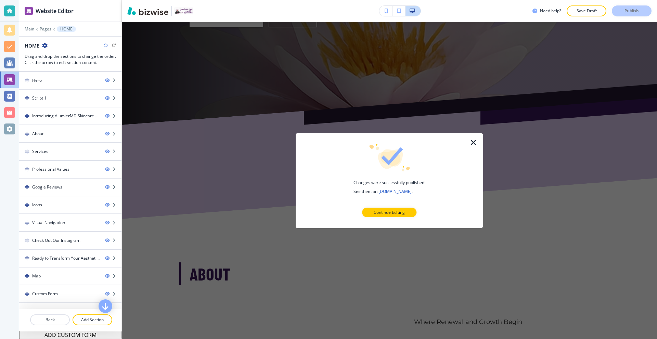
click at [472, 143] on icon "button" at bounding box center [474, 142] width 8 height 8
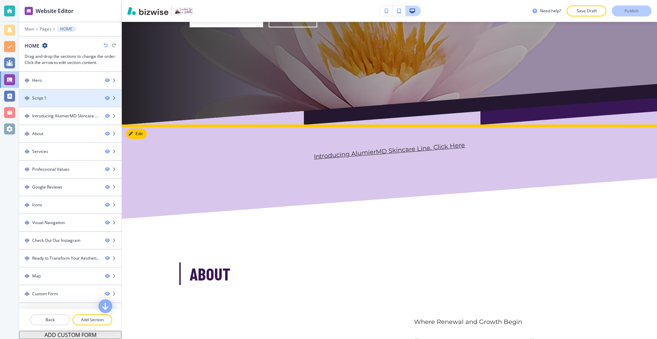
click at [75, 94] on div at bounding box center [70, 92] width 102 height 5
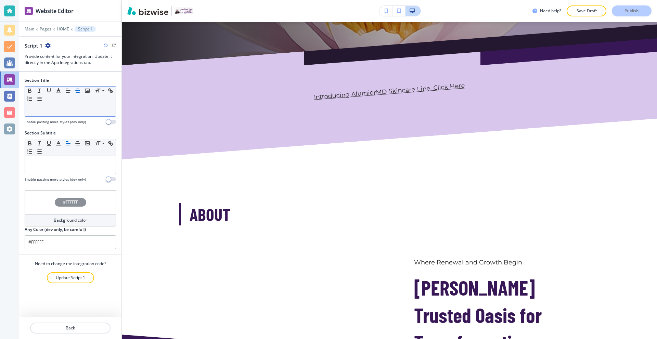
scroll to position [365, 0]
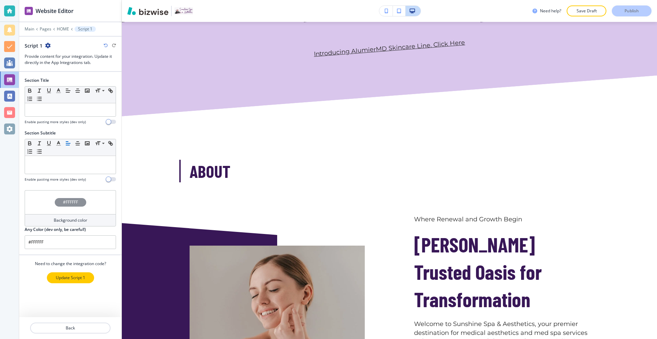
click at [64, 278] on p "Update Script 1" at bounding box center [70, 278] width 29 height 6
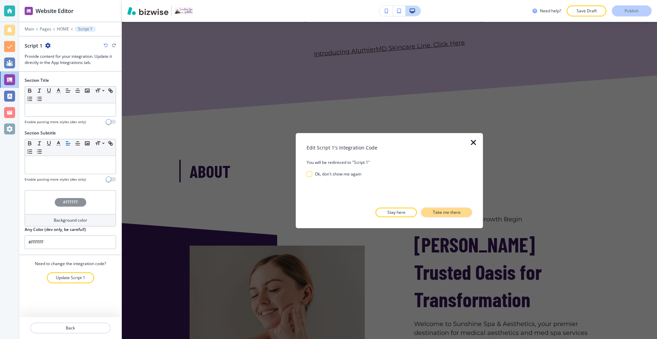
click at [437, 213] on p "Take me there" at bounding box center [447, 213] width 28 height 6
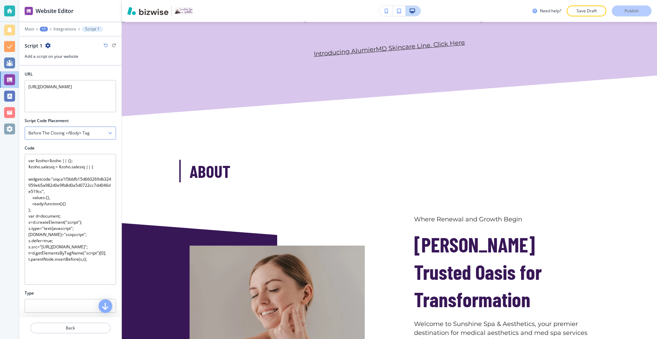
click at [80, 136] on div "Before the closing </body> tag" at bounding box center [70, 133] width 91 height 12
click at [71, 171] on h4 "After the opening <body> tag" at bounding box center [70, 168] width 84 height 6
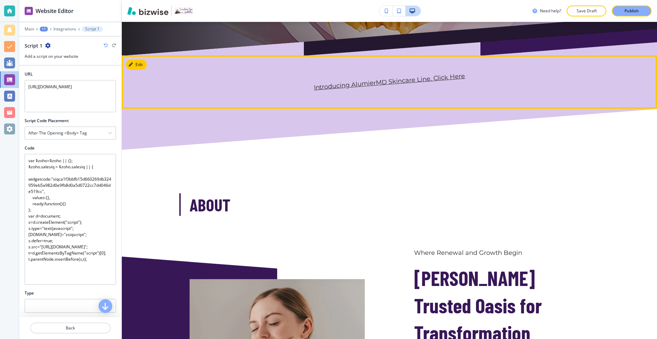
scroll to position [331, 0]
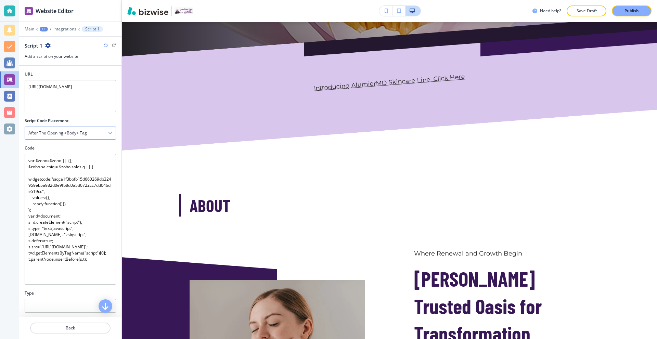
click at [84, 135] on h4 "After the opening <body> tag" at bounding box center [57, 133] width 59 height 6
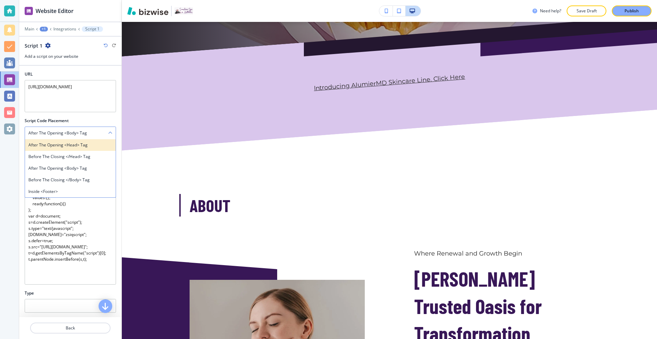
click at [75, 148] on h4 "After the opening <head> tag" at bounding box center [70, 145] width 84 height 6
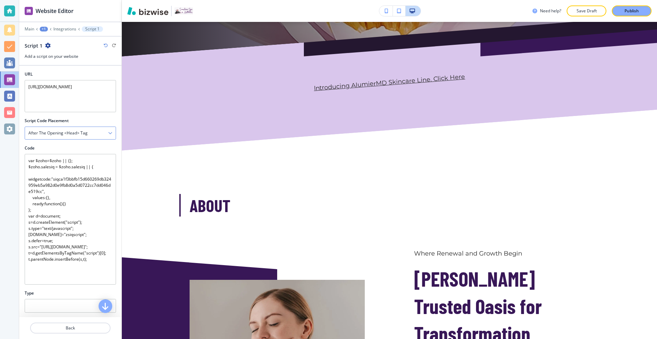
click at [82, 133] on h4 "After the opening <head> tag" at bounding box center [57, 133] width 59 height 6
click at [89, 136] on div "After the opening <head> tag" at bounding box center [70, 133] width 91 height 12
click at [83, 133] on h4 "After the opening <head> tag" at bounding box center [57, 133] width 59 height 6
click at [83, 135] on h4 "After the opening <head> tag" at bounding box center [57, 133] width 59 height 6
click at [92, 131] on div "After the opening <head> tag" at bounding box center [70, 133] width 91 height 12
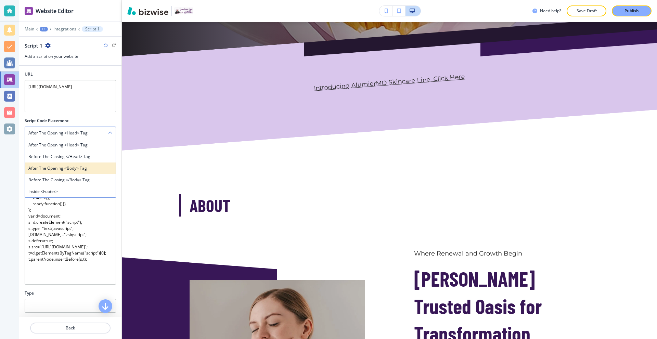
click at [65, 167] on h4 "After the opening <body> tag" at bounding box center [70, 168] width 84 height 6
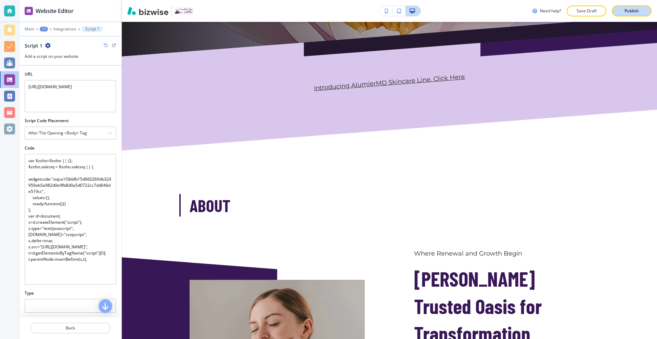
click at [634, 16] on button "Publish" at bounding box center [632, 10] width 40 height 11
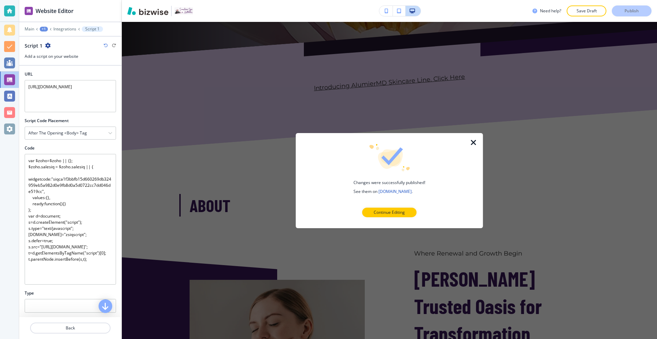
click at [472, 143] on icon "button" at bounding box center [474, 142] width 8 height 8
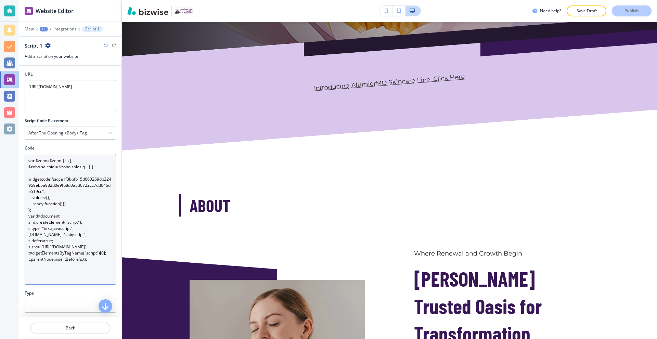
click at [71, 208] on textarea "var $zoho=$zoho || {}; $zoho.salesiq = $zoho.salesiq || { widgetcode:"siqca1f3b…" at bounding box center [70, 219] width 91 height 131
paste textarea "window.$zoho = window.$zoho || {}; window.$zoho.salesiq = window.$zoho.salesiq …"
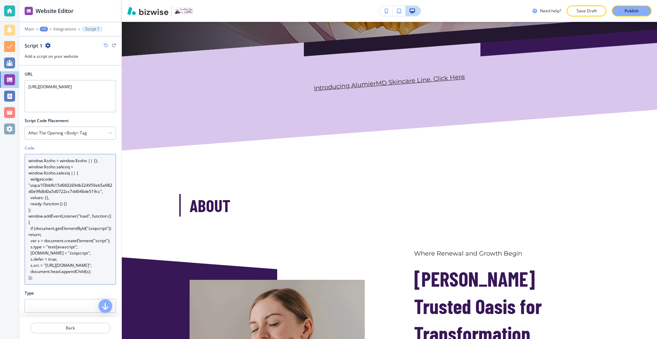
scroll to position [0, 0]
click at [78, 196] on textarea "window.$zoho = window.$zoho || {}; window.$zoho.salesiq = window.$zoho.salesiq …" at bounding box center [70, 219] width 91 height 131
type textarea "window.$zoho = window.$zoho || {}; window.$zoho.salesiq = window.$zoho.salesiq …"
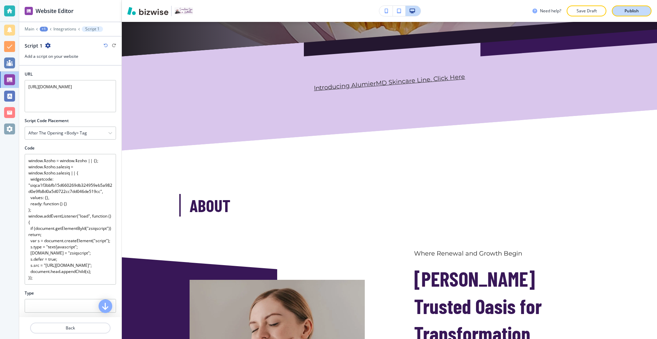
click at [619, 11] on button "Publish" at bounding box center [632, 10] width 40 height 11
click at [71, 133] on h4 "After the opening <body> tag" at bounding box center [57, 133] width 59 height 6
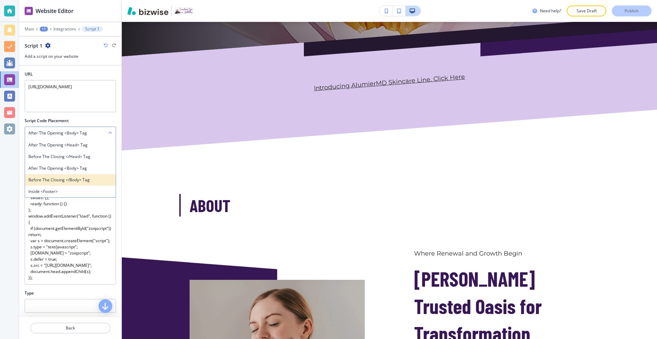
click at [72, 181] on h4 "Before the closing </body> tag" at bounding box center [70, 180] width 84 height 6
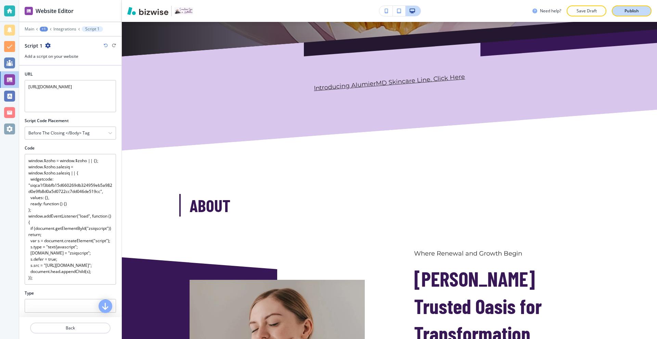
click at [642, 15] on button "Publish" at bounding box center [632, 10] width 40 height 11
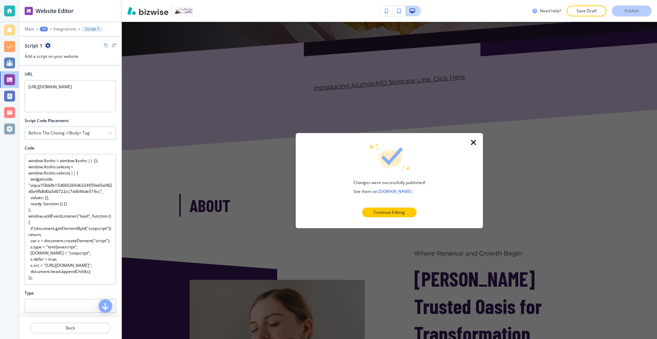
click at [471, 142] on icon "button" at bounding box center [474, 142] width 8 height 8
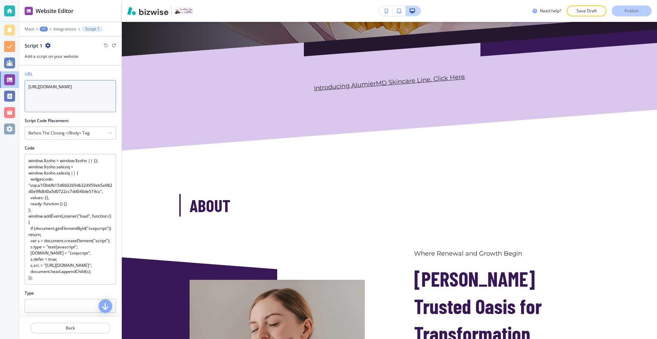
drag, startPoint x: 65, startPoint y: 95, endPoint x: 4, endPoint y: 93, distance: 60.6
click at [7, 93] on div "Website Editor Main +1 Integrations Script 1 Script 1 Add a script on your webs…" at bounding box center [328, 169] width 657 height 339
type textarea "et"
drag, startPoint x: 87, startPoint y: 87, endPoint x: 0, endPoint y: 89, distance: 86.7
click at [0, 89] on div "Website Editor Main +1 Integrations Script 1 Script 1 Add a script on your webs…" at bounding box center [328, 169] width 657 height 339
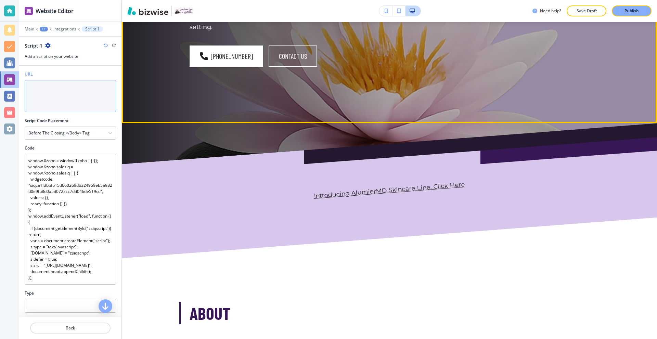
scroll to position [194, 0]
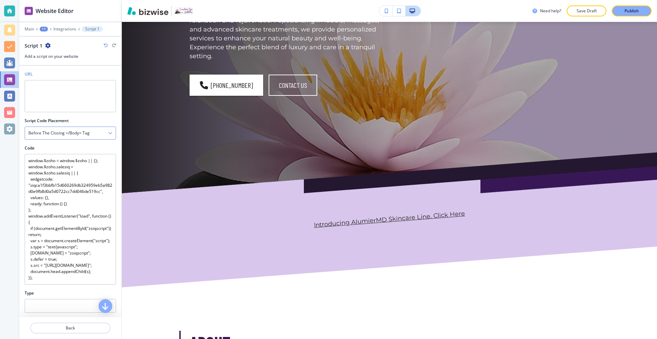
click at [96, 133] on div "Before the closing </body> tag" at bounding box center [70, 133] width 91 height 12
click at [106, 115] on div "URL" at bounding box center [70, 94] width 102 height 47
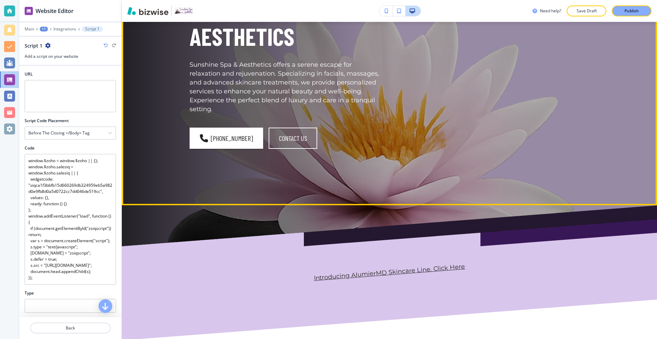
scroll to position [160, 0]
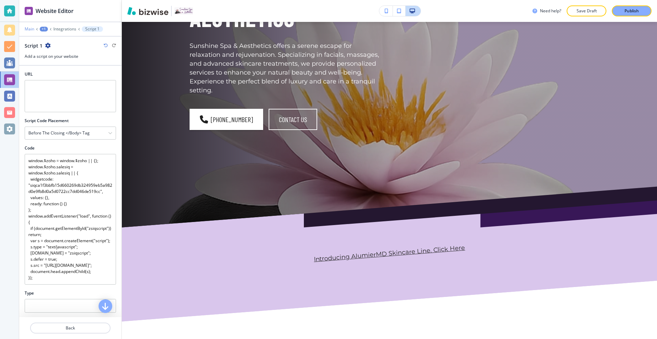
click at [32, 30] on p "Main" at bounding box center [30, 29] width 10 height 5
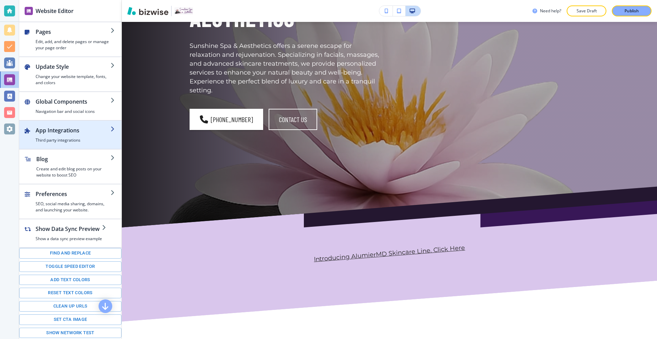
click at [77, 142] on h4 "Third party integrations" at bounding box center [73, 140] width 75 height 6
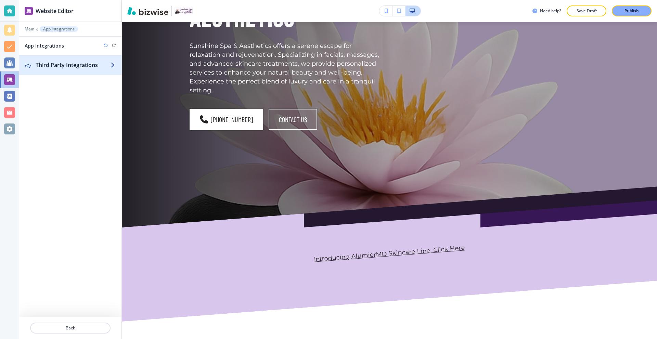
click at [53, 61] on h2 "Third Party Integrations" at bounding box center [73, 65] width 75 height 8
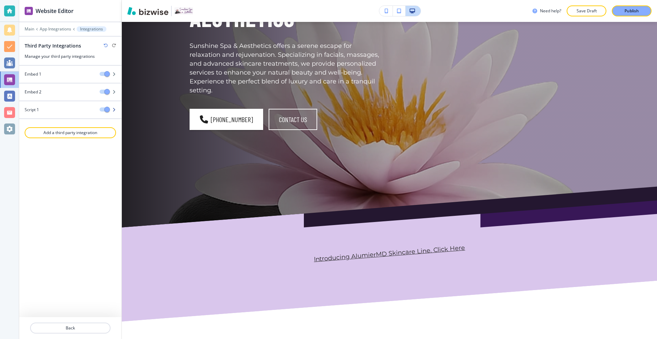
click at [104, 111] on button "button" at bounding box center [105, 110] width 10 height 4
click at [90, 134] on p "Add a third party integration" at bounding box center [70, 133] width 90 height 6
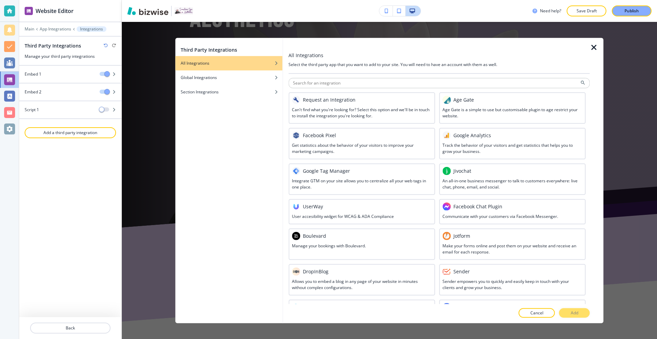
click at [593, 47] on icon "button" at bounding box center [594, 47] width 8 height 8
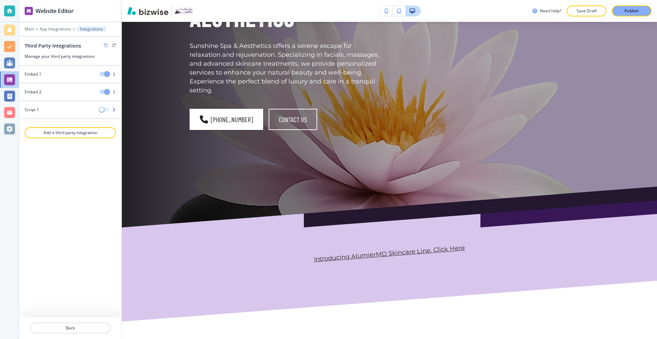
click at [101, 112] on span "button" at bounding box center [101, 109] width 5 height 5
click at [61, 109] on div "Script 1" at bounding box center [56, 110] width 75 height 6
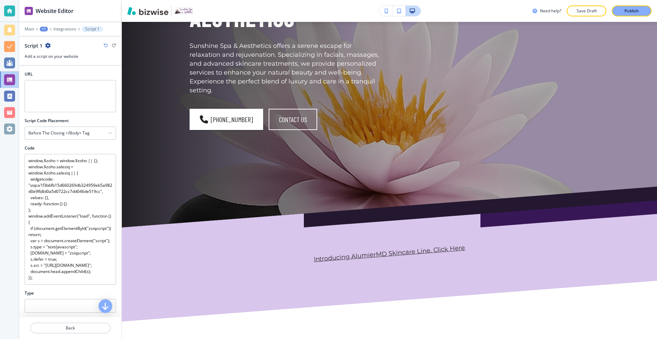
click at [49, 46] on icon "button" at bounding box center [47, 45] width 5 height 5
click at [68, 70] on p "Delete Script 1" at bounding box center [66, 69] width 35 height 6
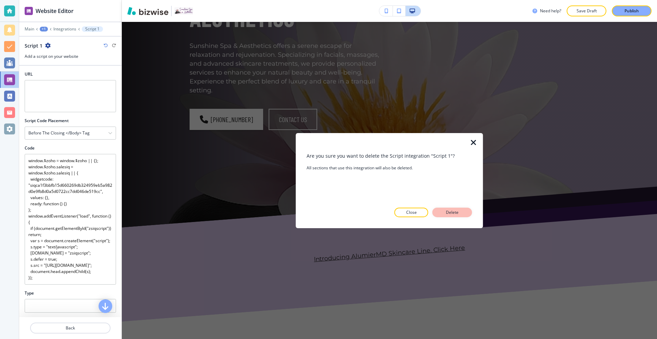
click at [454, 212] on p "Delete" at bounding box center [452, 213] width 16 height 6
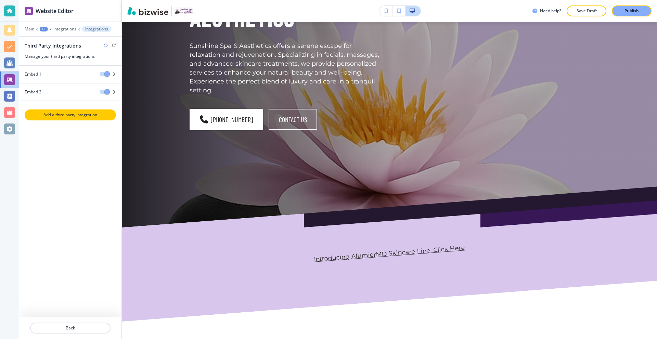
click at [62, 117] on p "Add a third party integration" at bounding box center [70, 115] width 90 height 6
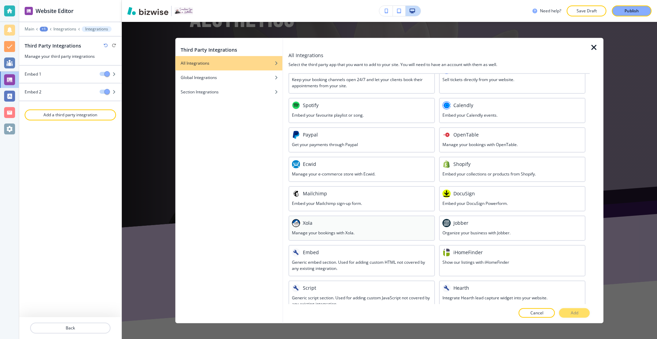
scroll to position [240, 0]
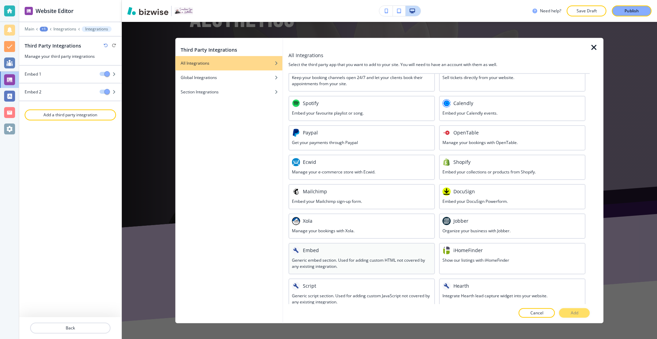
click at [331, 261] on h3 "Generic embed section. Used for adding custom HTML not covered by any existing …" at bounding box center [362, 263] width 140 height 12
click at [572, 311] on p "Add" at bounding box center [575, 313] width 8 height 6
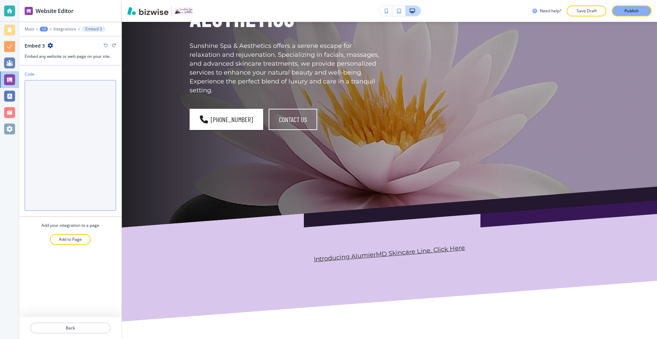
click at [68, 134] on textarea "Code" at bounding box center [70, 145] width 91 height 131
paste textarea "<script> window.$zoho = window.$zoho || {}; window.$zoho.salesiq = window.$zoho…"
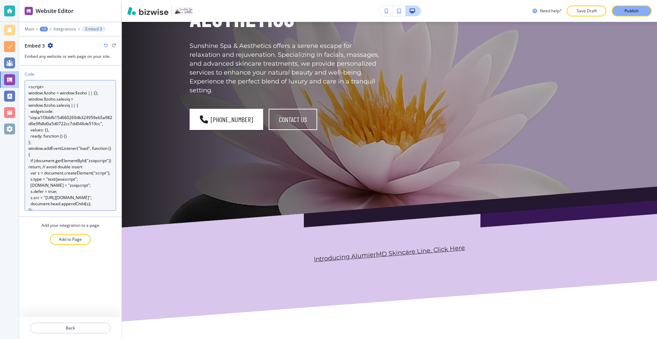
scroll to position [27, 0]
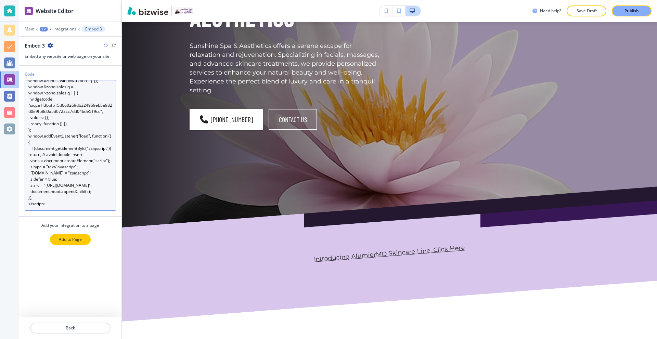
type textarea "<script> window.$zoho = window.$zoho || {}; window.$zoho.salesiq = window.$zoho…"
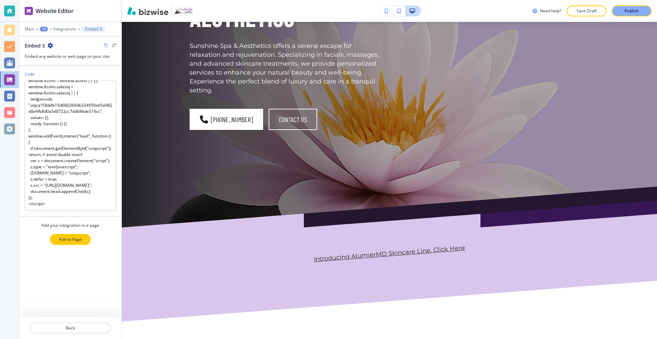
click at [77, 243] on button "Add to Page" at bounding box center [70, 239] width 41 height 11
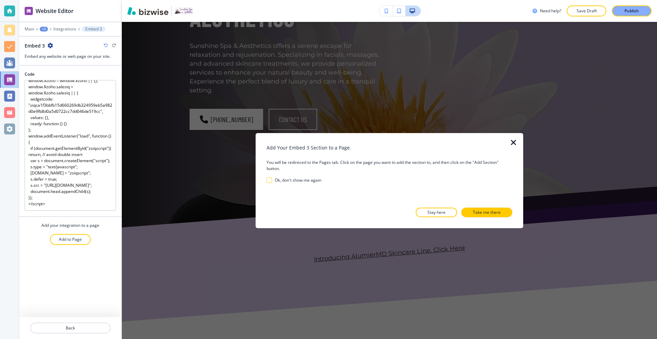
drag, startPoint x: 486, startPoint y: 213, endPoint x: 348, endPoint y: 184, distance: 141.7
click at [486, 213] on p "Take me there" at bounding box center [487, 213] width 28 height 6
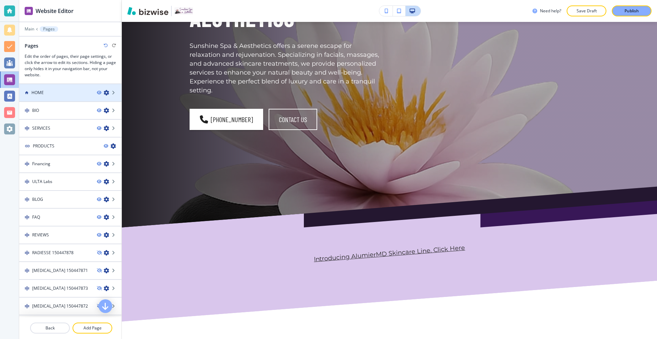
click at [55, 96] on div at bounding box center [70, 98] width 102 height 5
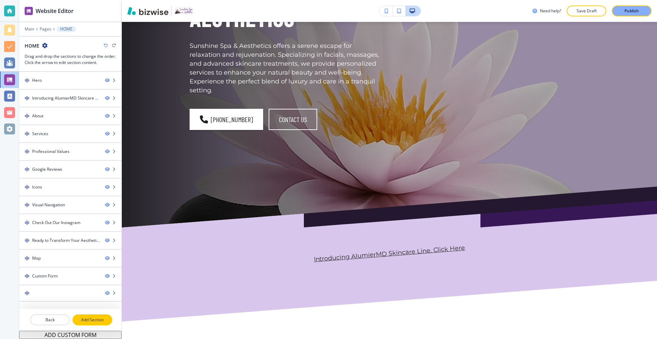
click at [97, 316] on button "Add Section" at bounding box center [93, 320] width 40 height 11
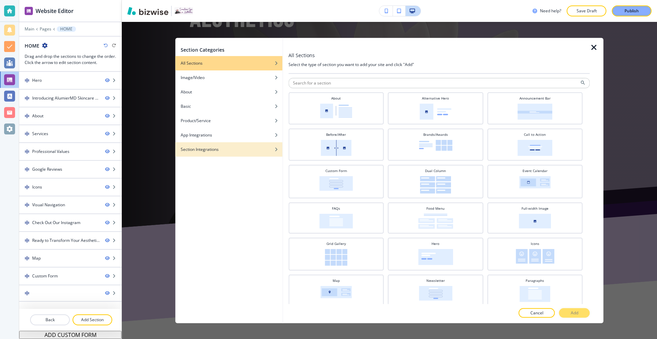
click at [219, 147] on div "Section Integrations" at bounding box center [228, 149] width 107 height 6
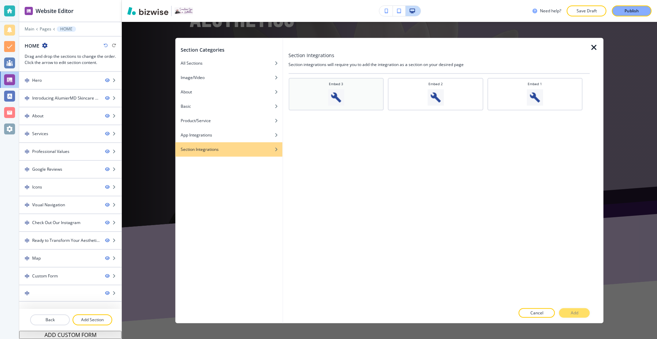
click at [347, 102] on div "Embed 3" at bounding box center [336, 93] width 89 height 24
click at [579, 315] on button "Add" at bounding box center [575, 314] width 31 height 10
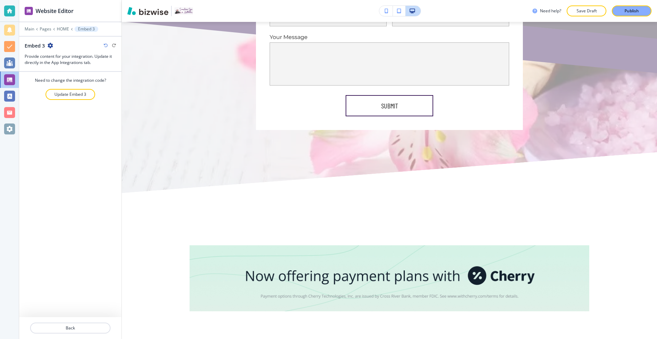
scroll to position [4855, 0]
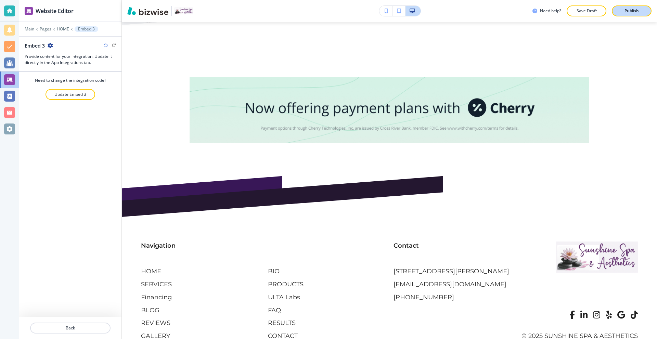
click at [624, 13] on div "Publish" at bounding box center [632, 11] width 22 height 6
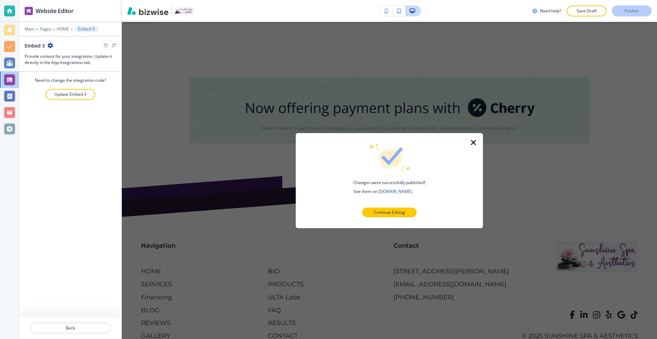
drag, startPoint x: 473, startPoint y: 138, endPoint x: 388, endPoint y: 131, distance: 84.8
click at [473, 138] on div at bounding box center [478, 180] width 11 height 95
click at [476, 145] on icon "button" at bounding box center [474, 142] width 8 height 8
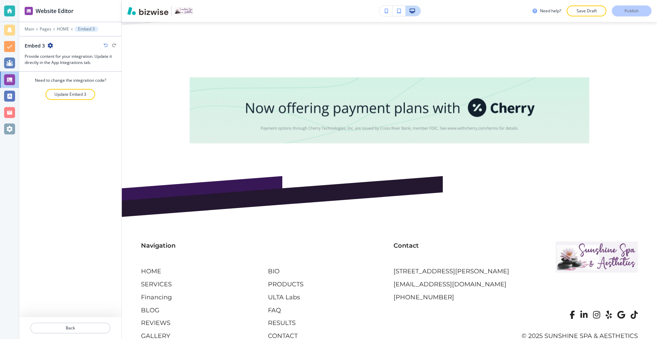
click at [35, 29] on div "Main Pages HOME Embed 3" at bounding box center [70, 28] width 91 height 5
click at [29, 26] on div at bounding box center [70, 24] width 102 height 4
click at [30, 28] on p "Main" at bounding box center [30, 29] width 10 height 5
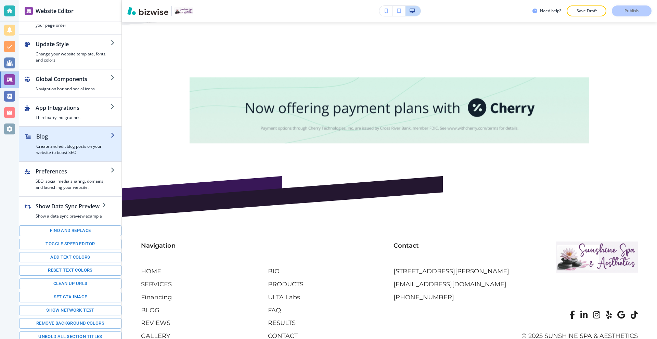
scroll to position [26, 0]
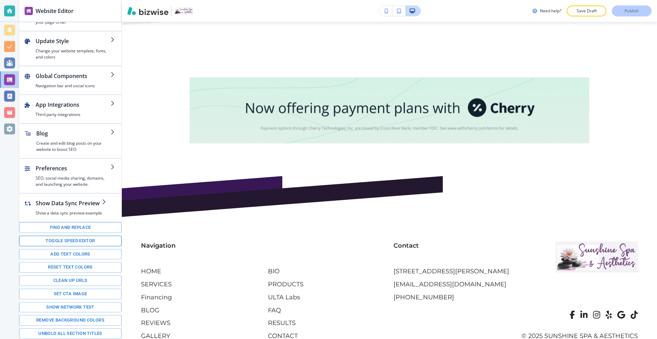
click at [83, 240] on button "Toggle speed editor" at bounding box center [70, 241] width 102 height 11
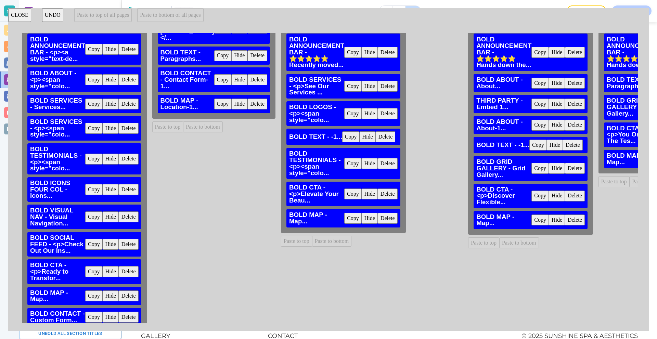
scroll to position [110, 0]
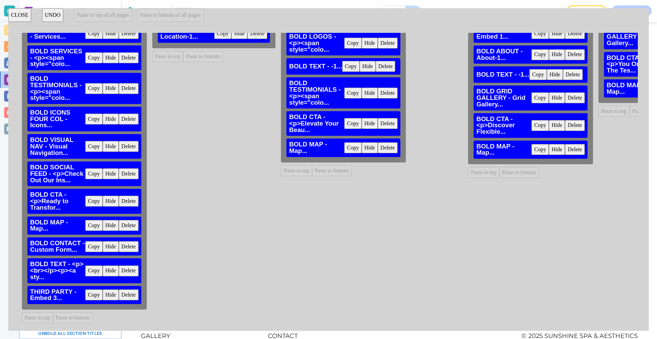
click at [95, 290] on button "Copy" at bounding box center [93, 295] width 17 height 11
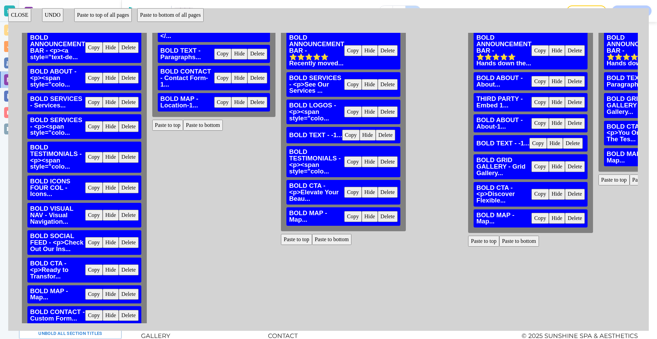
scroll to position [7, 0]
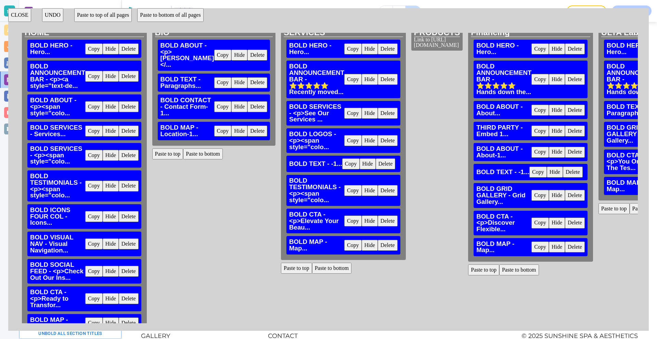
click at [206, 155] on button "Paste to bottom" at bounding box center [203, 154] width 40 height 11
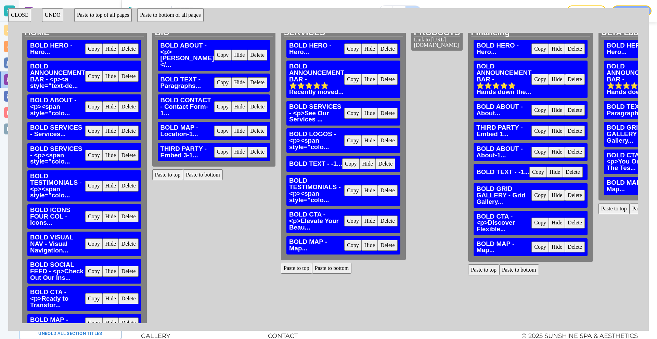
click at [334, 270] on button "Paste to bottom" at bounding box center [332, 268] width 40 height 11
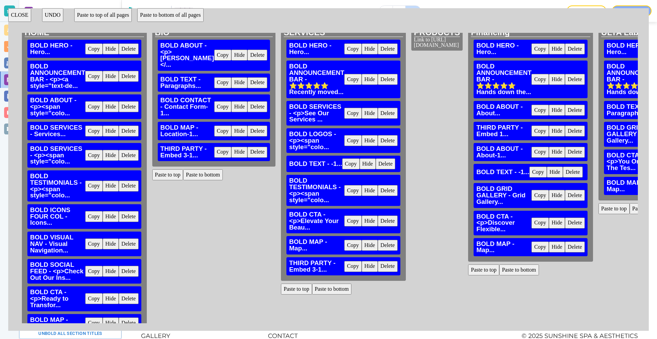
click at [508, 269] on button "Paste to bottom" at bounding box center [520, 270] width 40 height 11
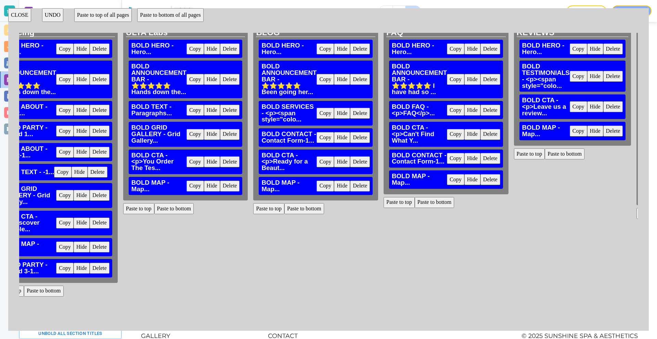
scroll to position [7, 481]
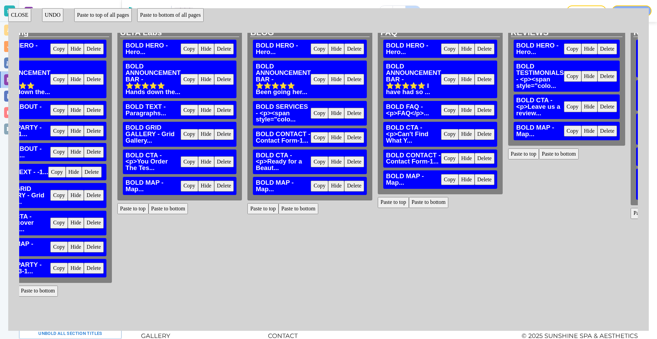
click at [169, 209] on button "Paste to bottom" at bounding box center [169, 208] width 40 height 11
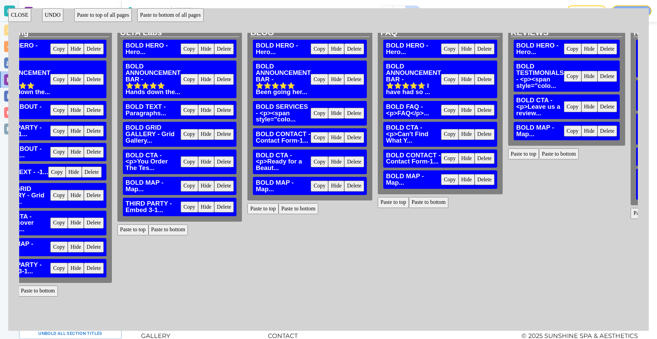
click at [303, 205] on button "Paste to bottom" at bounding box center [299, 208] width 40 height 11
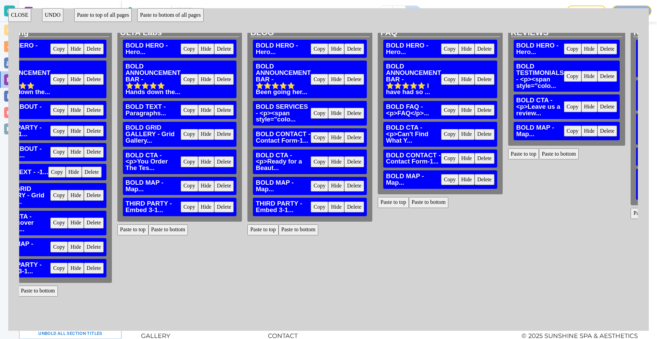
click at [419, 201] on button "Paste to bottom" at bounding box center [429, 202] width 40 height 11
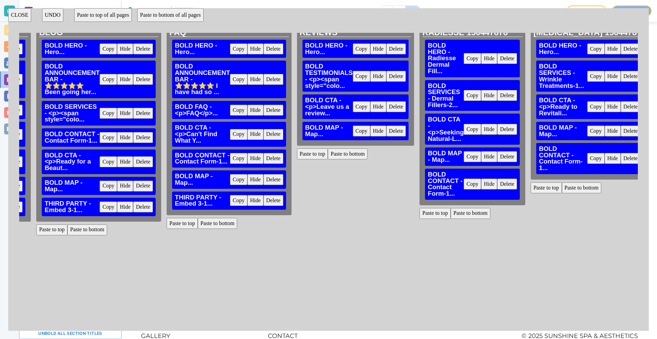
scroll to position [7, 742]
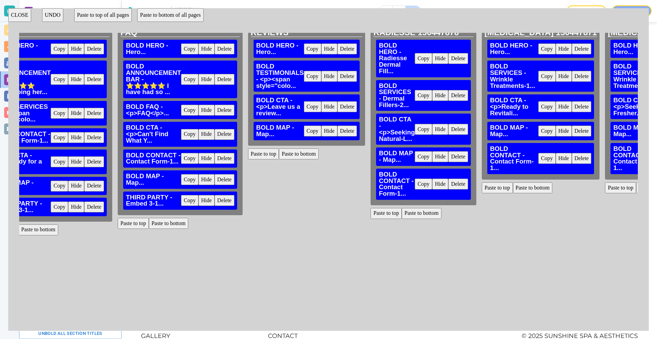
click at [280, 155] on button "Paste to bottom" at bounding box center [299, 154] width 40 height 11
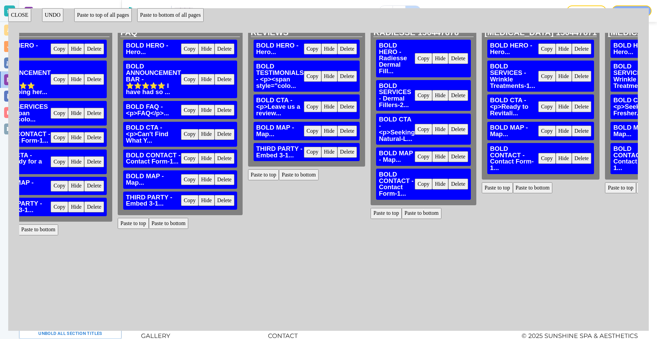
click at [411, 208] on div "RADIESSE 150447878 BOLD HERO - [PERSON_NAME]... Copy Hide Delete BOLD SERVICES …" at bounding box center [423, 171] width 111 height 291
click at [413, 212] on button "Paste to bottom" at bounding box center [422, 213] width 40 height 11
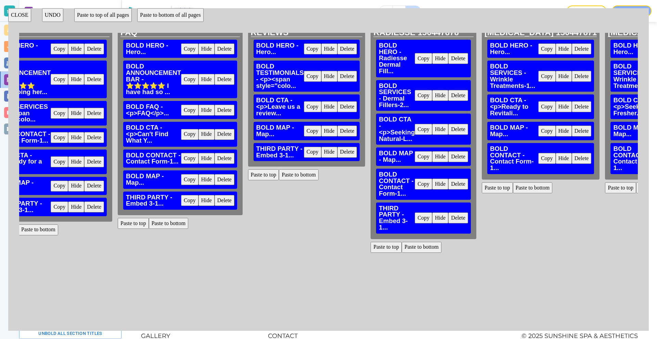
click at [531, 193] on button "Paste to bottom" at bounding box center [533, 188] width 40 height 11
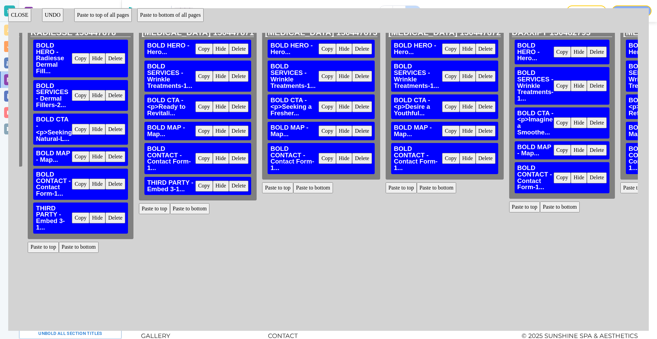
scroll to position [7, 1098]
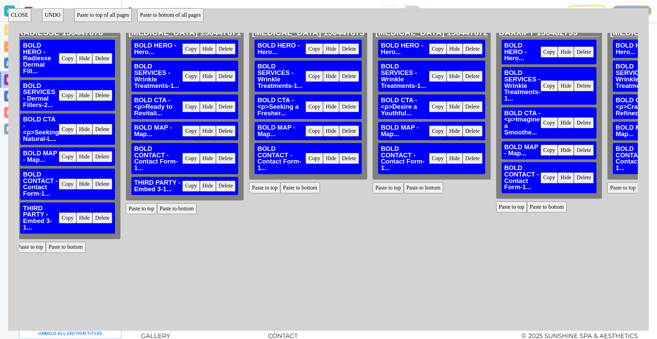
click at [280, 193] on button "Paste to bottom" at bounding box center [300, 188] width 40 height 11
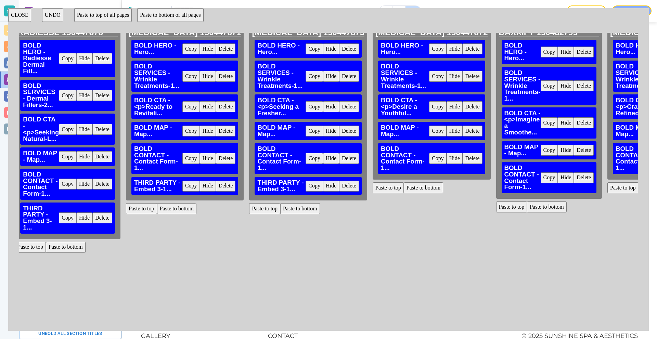
click at [404, 193] on button "Paste to bottom" at bounding box center [424, 188] width 40 height 11
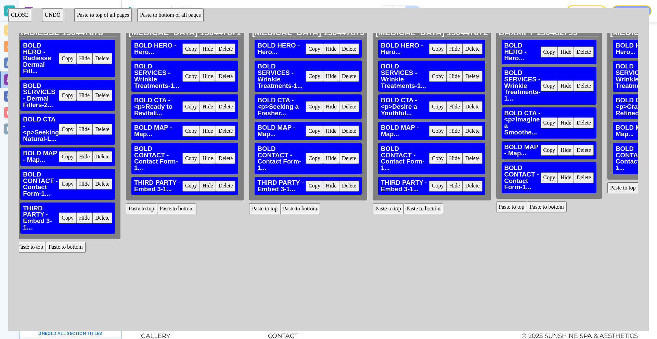
click at [527, 207] on button "Paste to bottom" at bounding box center [547, 207] width 40 height 11
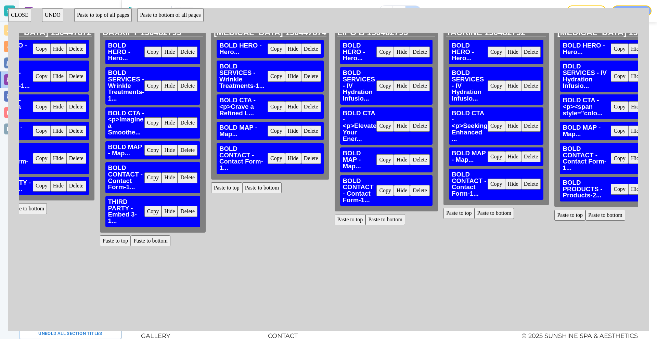
scroll to position [7, 1495]
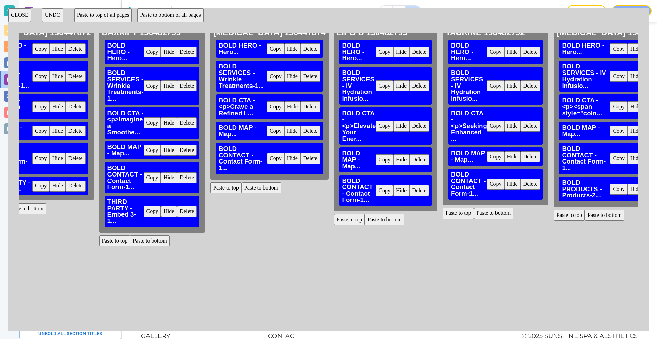
click at [242, 193] on button "Paste to bottom" at bounding box center [262, 188] width 40 height 11
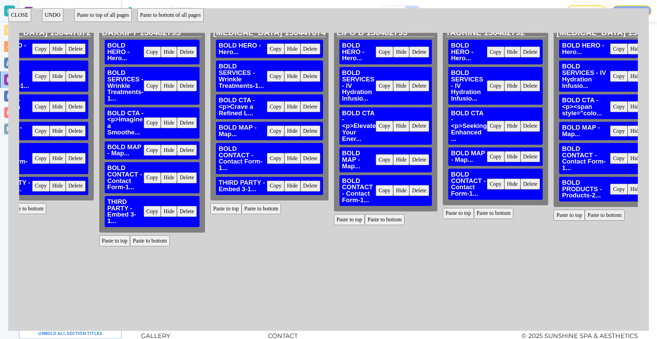
click at [365, 219] on button "Paste to bottom" at bounding box center [385, 219] width 40 height 11
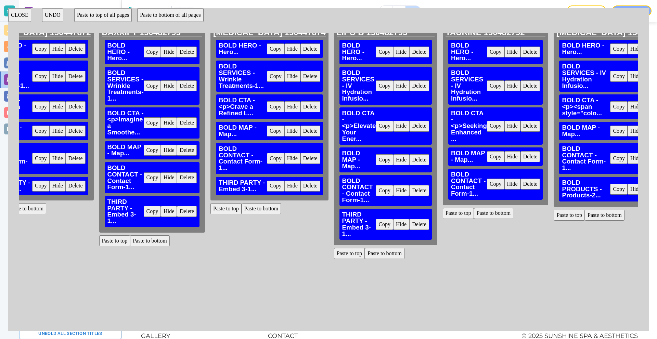
click at [474, 215] on button "Paste to bottom" at bounding box center [494, 213] width 40 height 11
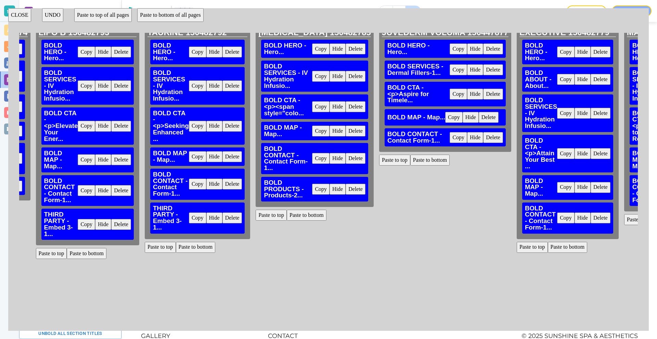
scroll to position [7, 1796]
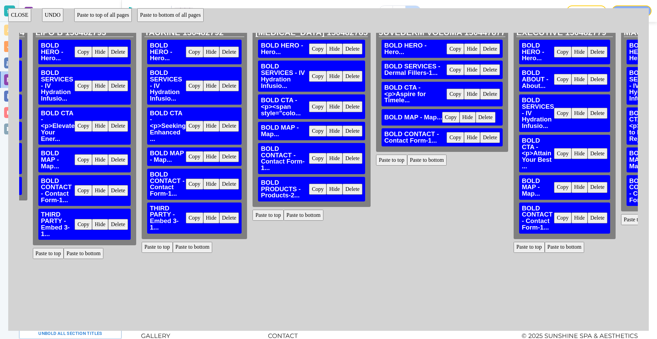
click at [284, 216] on button "Paste to bottom" at bounding box center [304, 215] width 40 height 11
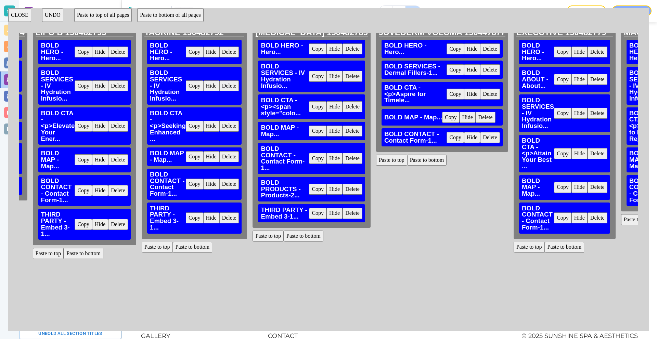
click at [407, 164] on button "Paste to bottom" at bounding box center [427, 160] width 40 height 11
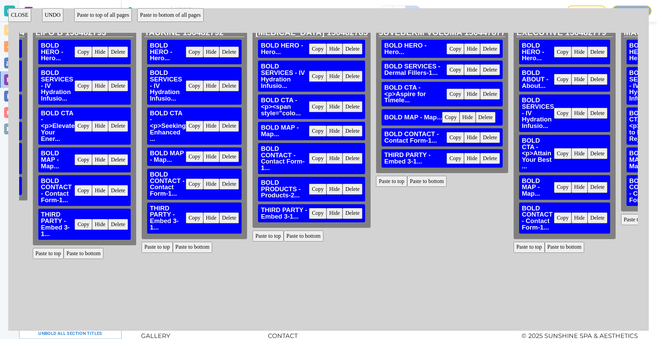
click at [545, 248] on button "Paste to bottom" at bounding box center [565, 247] width 40 height 11
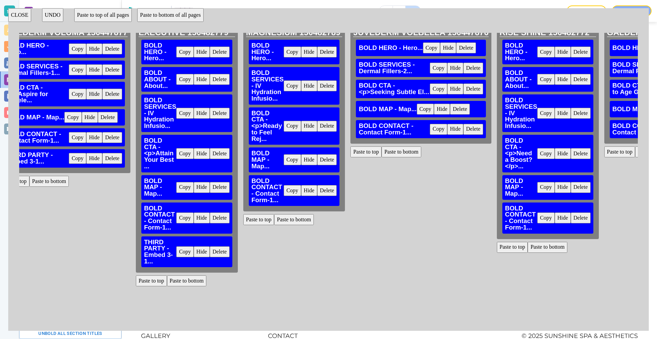
scroll to position [7, 2180]
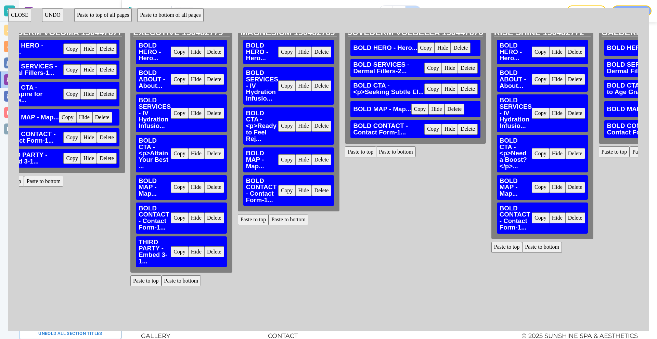
click at [269, 218] on button "Paste to bottom" at bounding box center [289, 219] width 40 height 11
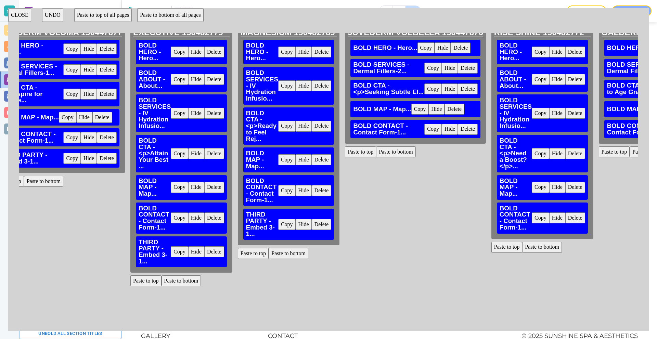
click at [376, 151] on button "Paste to bottom" at bounding box center [396, 152] width 40 height 11
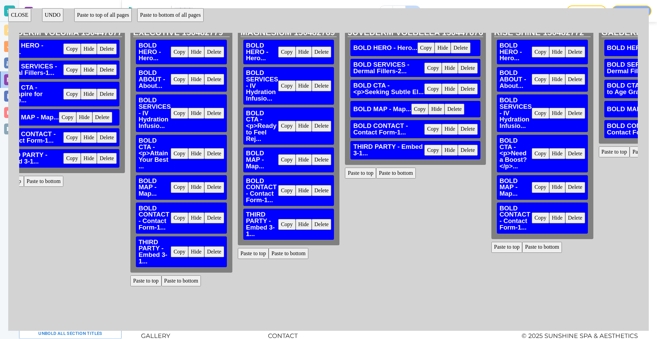
click at [523, 244] on button "Paste to bottom" at bounding box center [543, 247] width 40 height 11
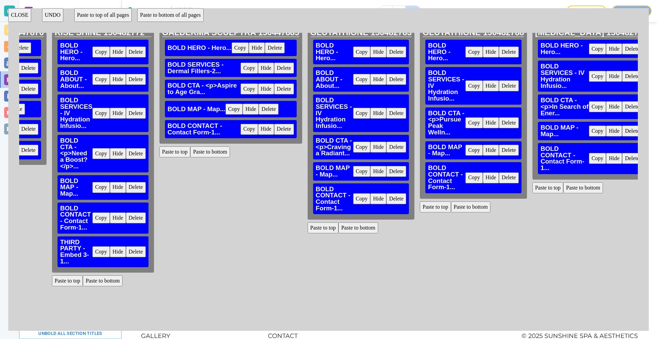
scroll to position [7, 2632]
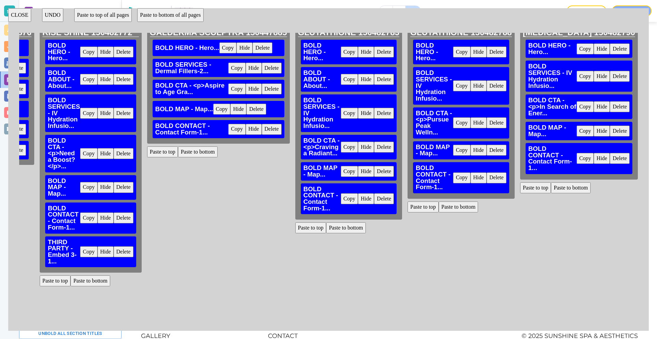
click at [178, 154] on button "Paste to bottom" at bounding box center [198, 152] width 40 height 11
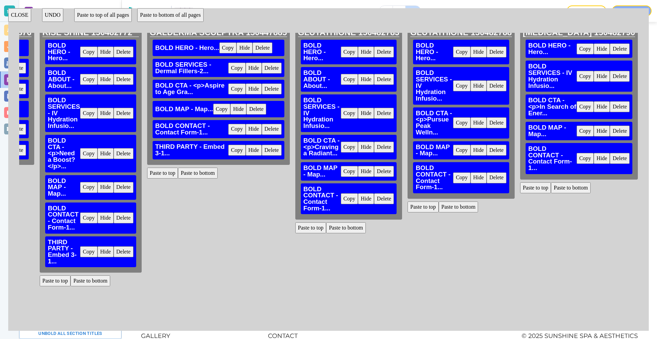
click at [326, 227] on button "Paste to bottom" at bounding box center [346, 228] width 40 height 11
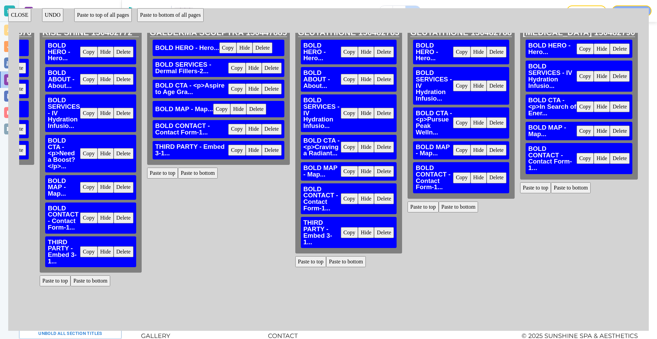
click at [439, 205] on button "Paste to bottom" at bounding box center [459, 207] width 40 height 11
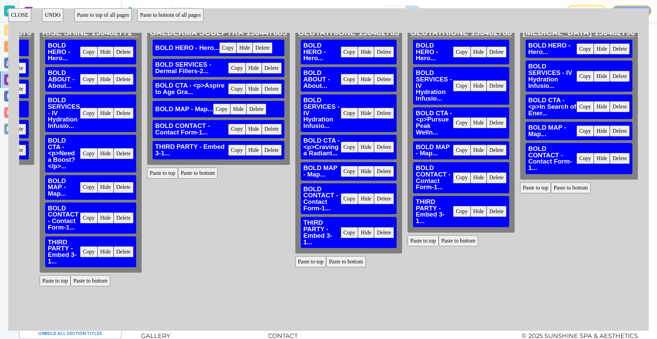
click at [551, 193] on button "Paste to bottom" at bounding box center [571, 188] width 40 height 11
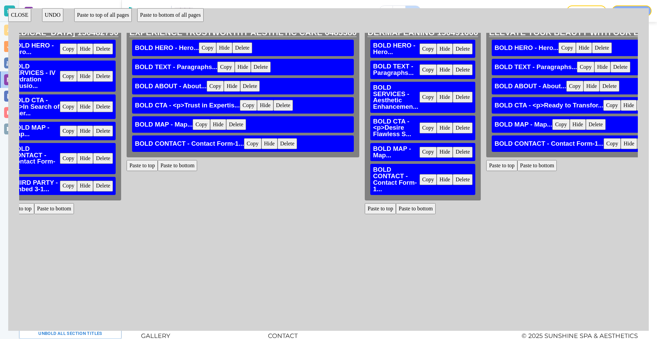
scroll to position [7, 3152]
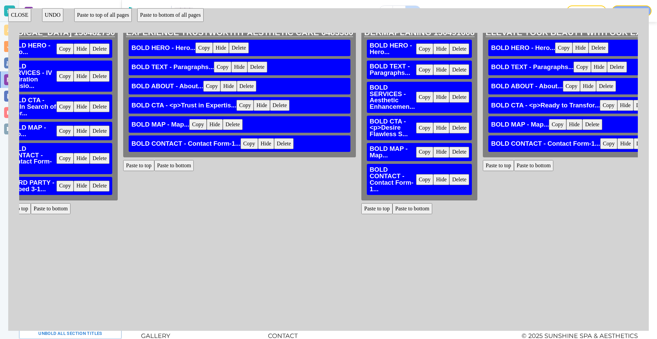
click at [154, 164] on button "Paste to bottom" at bounding box center [174, 165] width 40 height 11
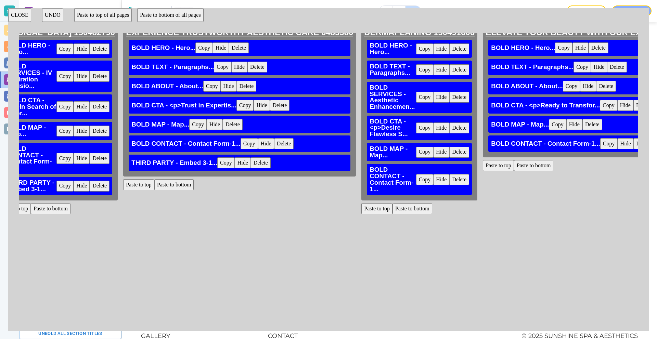
click at [393, 208] on button "Paste to bottom" at bounding box center [413, 208] width 40 height 11
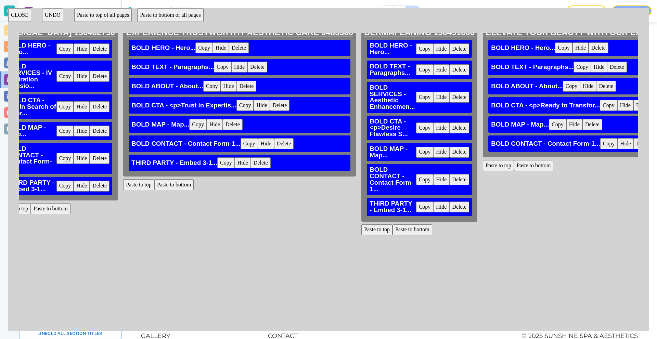
click at [514, 166] on button "Paste to bottom" at bounding box center [534, 165] width 40 height 11
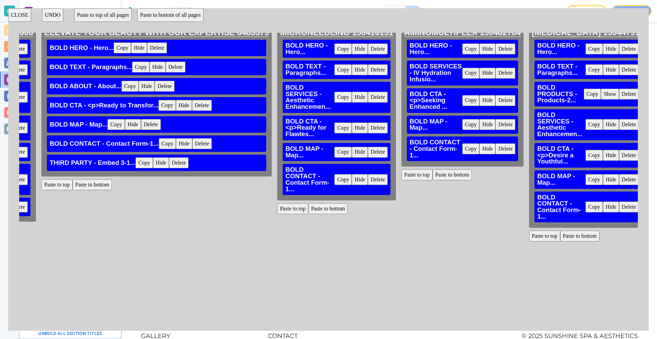
scroll to position [7, 3632]
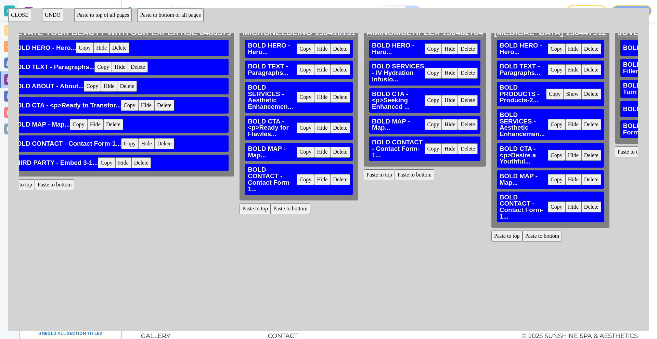
click at [271, 207] on button "Paste to bottom" at bounding box center [291, 208] width 40 height 11
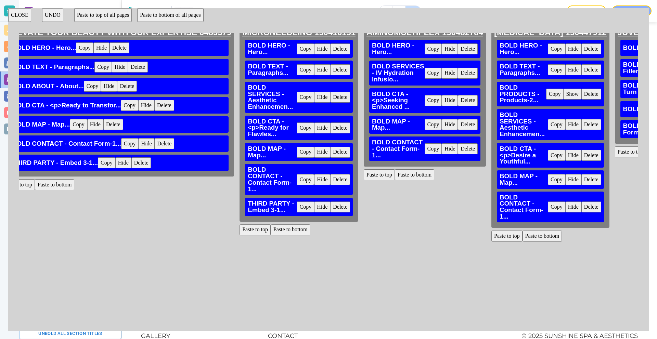
click at [395, 174] on button "Paste to bottom" at bounding box center [415, 174] width 40 height 11
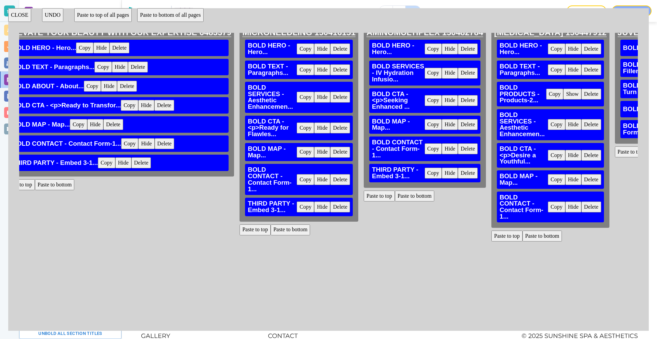
click at [523, 236] on button "Paste to bottom" at bounding box center [543, 236] width 40 height 11
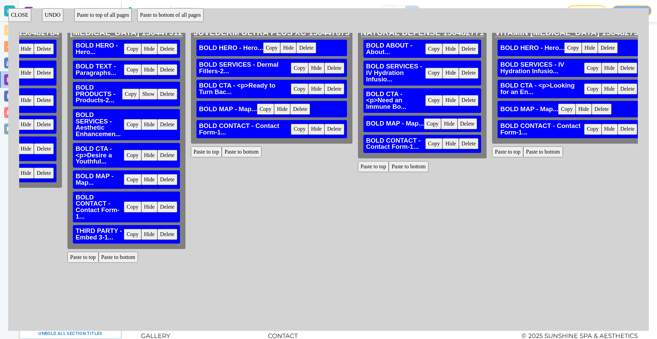
scroll to position [7, 4056]
click at [222, 153] on button "Paste to bottom" at bounding box center [242, 152] width 40 height 11
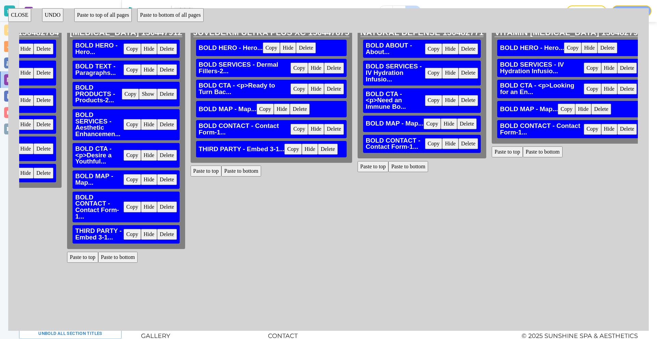
click at [389, 168] on button "Paste to bottom" at bounding box center [409, 166] width 40 height 11
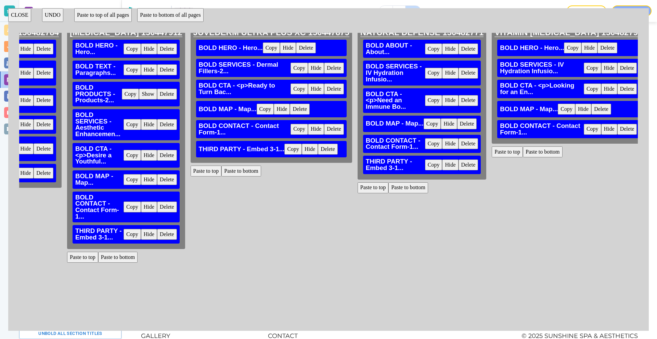
click at [523, 158] on button "Paste to bottom" at bounding box center [543, 152] width 40 height 11
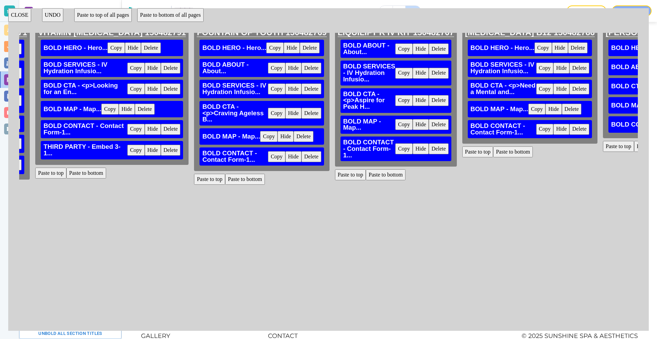
scroll to position [7, 4522]
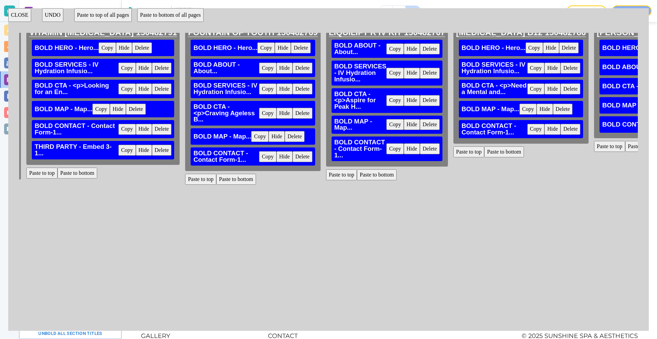
click at [216, 180] on button "Paste to bottom" at bounding box center [236, 179] width 40 height 11
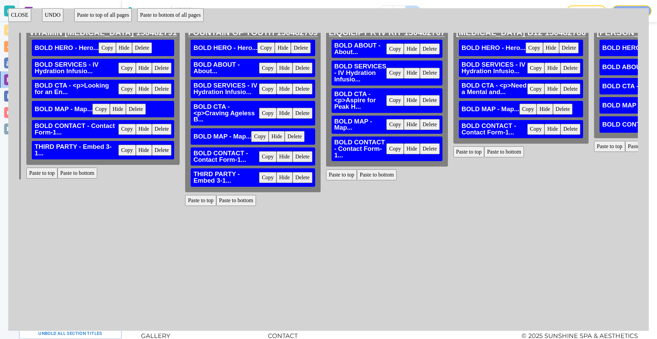
click at [357, 176] on button "Paste to bottom" at bounding box center [377, 174] width 40 height 11
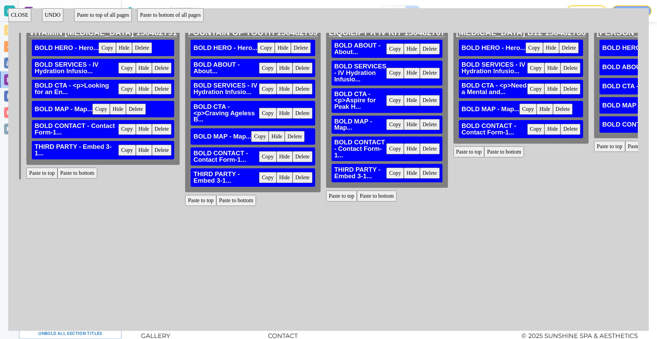
click at [485, 151] on button "Paste to bottom" at bounding box center [505, 152] width 40 height 11
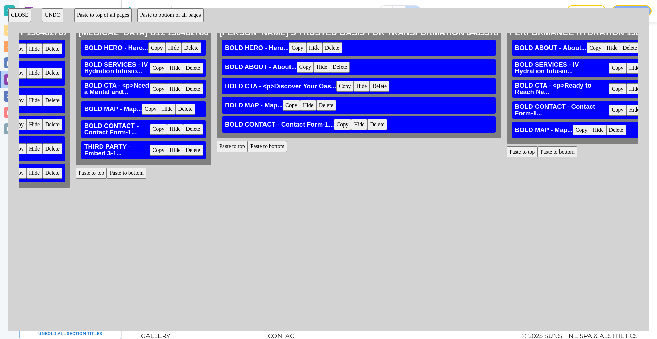
scroll to position [7, 4919]
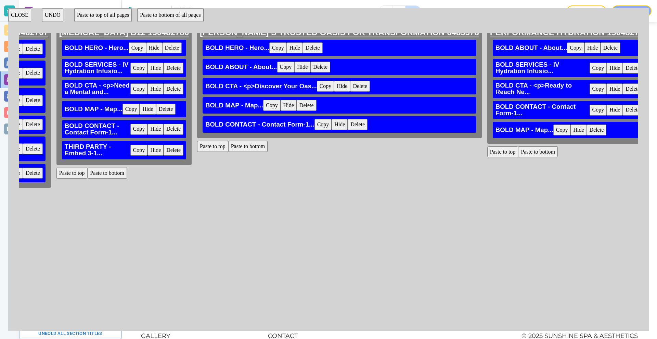
click at [228, 146] on button "Paste to bottom" at bounding box center [248, 146] width 40 height 11
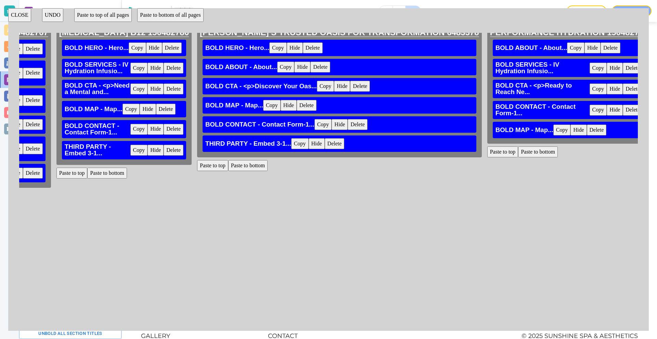
click at [485, 154] on div "PERFORMANCE HYDRATION 150482768 BOLD ABOUT - About... Copy Hide Delete BOLD SER…" at bounding box center [569, 171] width 169 height 291
click at [518, 153] on button "Paste to bottom" at bounding box center [538, 152] width 40 height 11
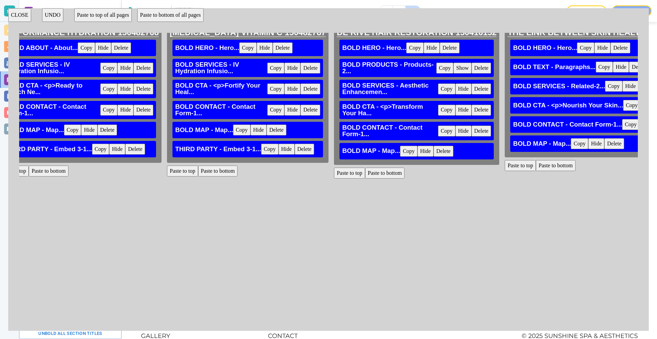
scroll to position [7, 5453]
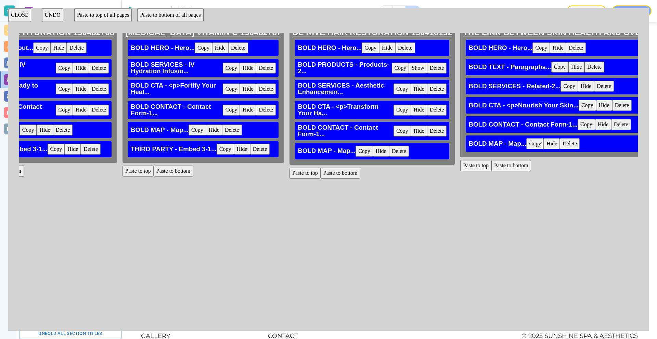
click at [321, 171] on button "Paste to bottom" at bounding box center [341, 173] width 40 height 11
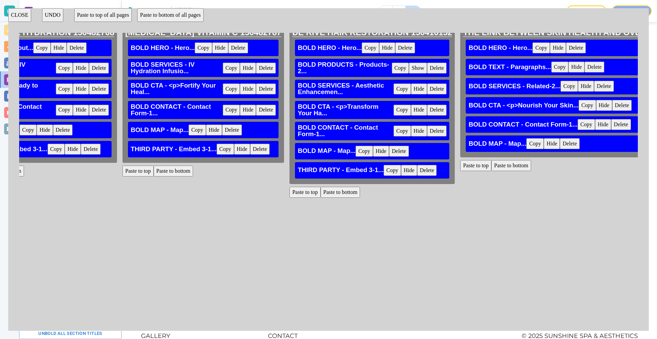
click at [492, 166] on button "Paste to bottom" at bounding box center [512, 165] width 40 height 11
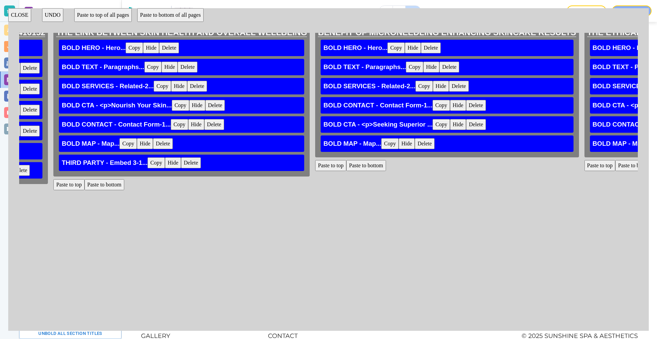
scroll to position [7, 5905]
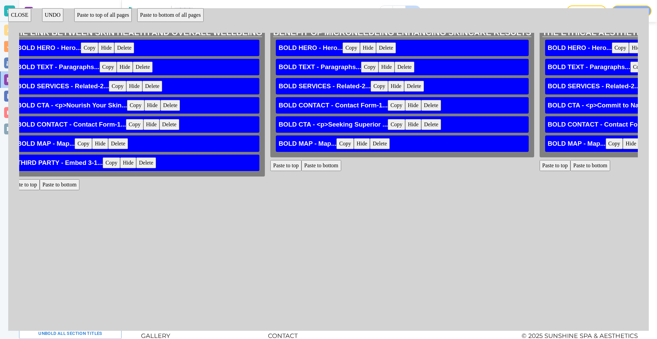
click at [302, 163] on button "Paste to bottom" at bounding box center [322, 165] width 40 height 11
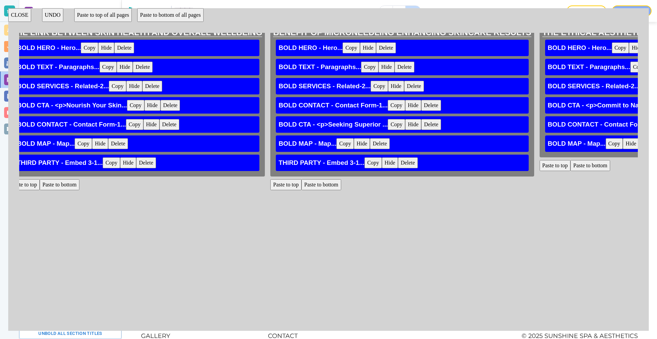
click at [571, 168] on button "Paste to bottom" at bounding box center [591, 165] width 40 height 11
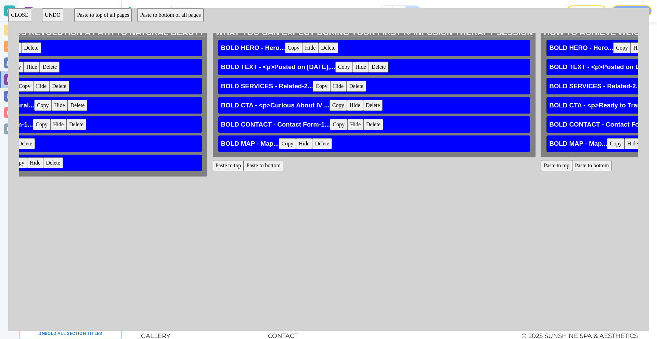
scroll to position [7, 6535]
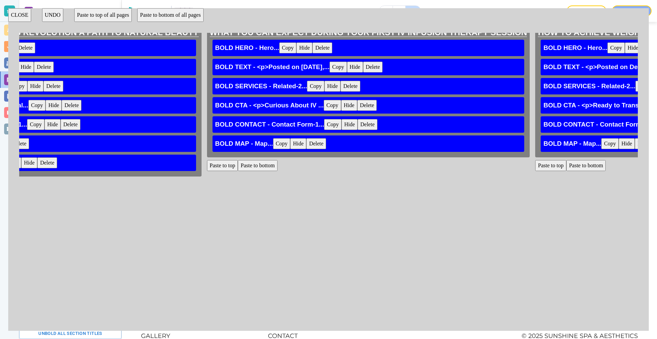
click at [238, 168] on button "Paste to bottom" at bounding box center [258, 165] width 40 height 11
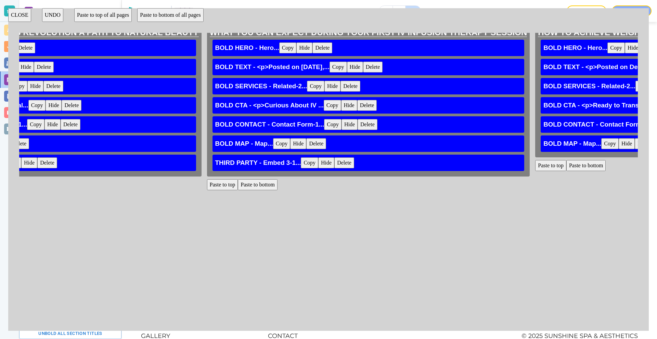
click at [567, 163] on button "Paste to bottom" at bounding box center [587, 165] width 40 height 11
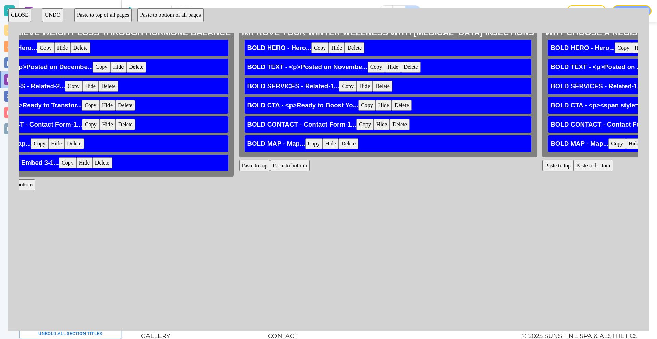
scroll to position [7, 7111]
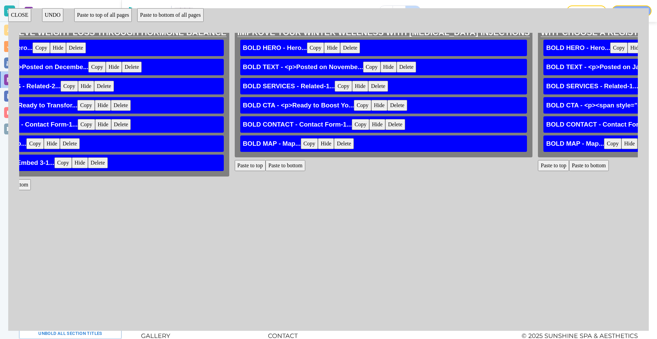
click at [266, 164] on button "Paste to bottom" at bounding box center [286, 165] width 40 height 11
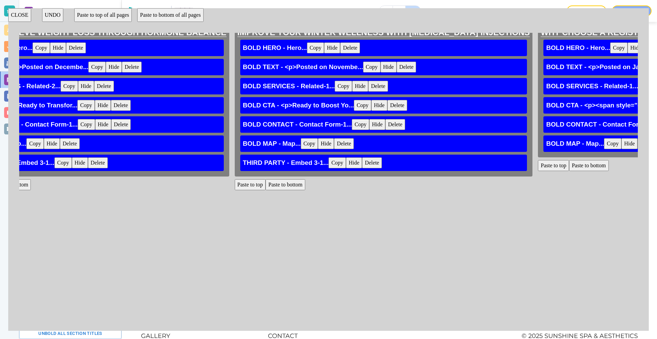
click at [569, 165] on button "Paste to bottom" at bounding box center [589, 165] width 40 height 11
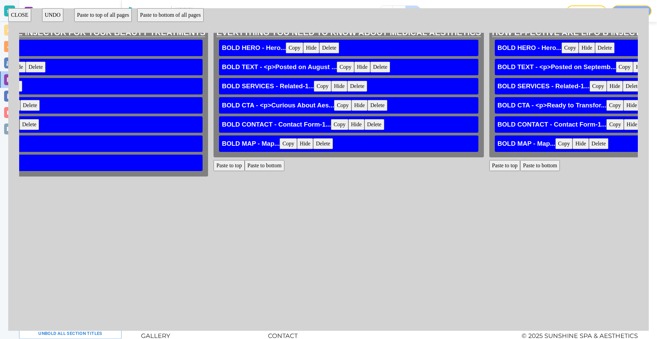
scroll to position [7, 7782]
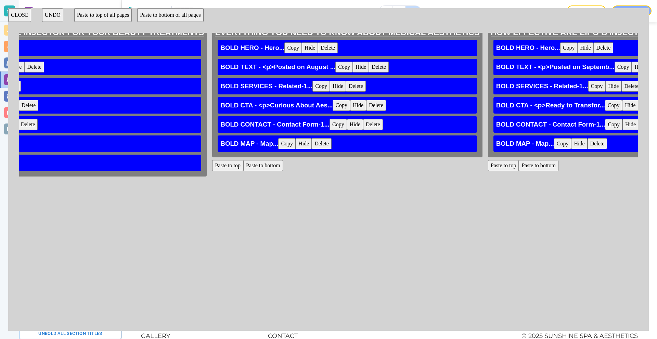
click at [243, 161] on button "Paste to bottom" at bounding box center [263, 165] width 40 height 11
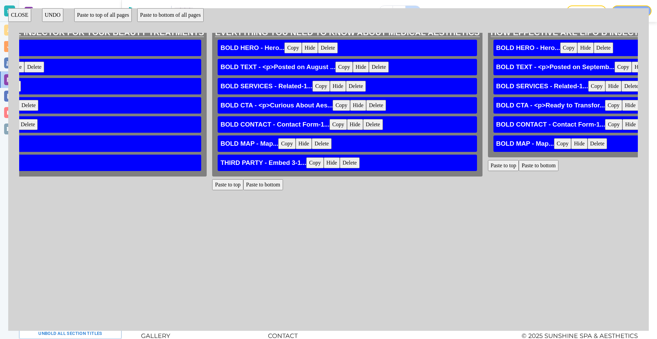
click at [519, 164] on button "Paste to bottom" at bounding box center [539, 165] width 40 height 11
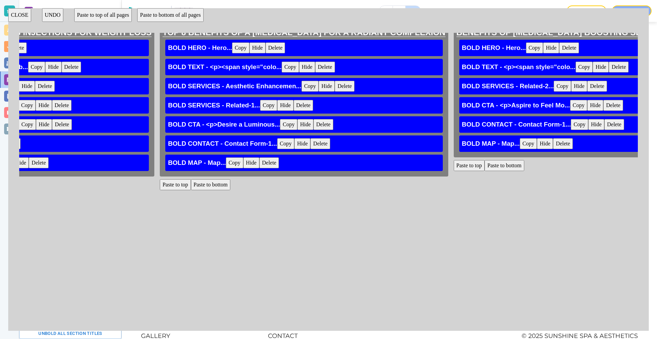
scroll to position [7, 8371]
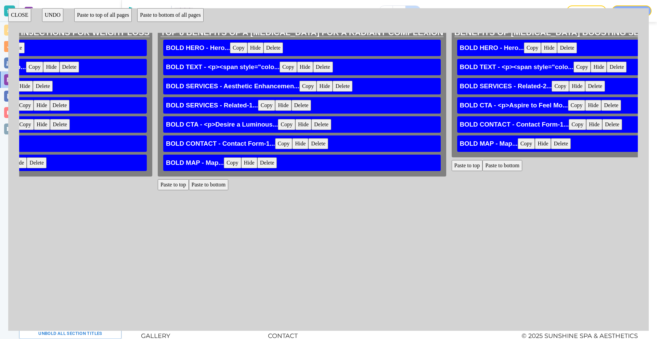
click at [189, 182] on button "Paste to bottom" at bounding box center [209, 184] width 40 height 11
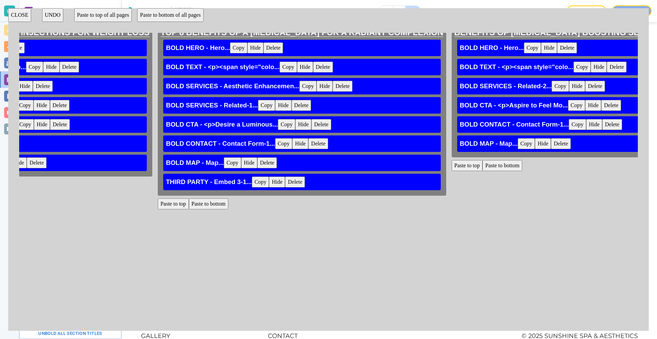
click at [483, 166] on button "Paste to bottom" at bounding box center [503, 165] width 40 height 11
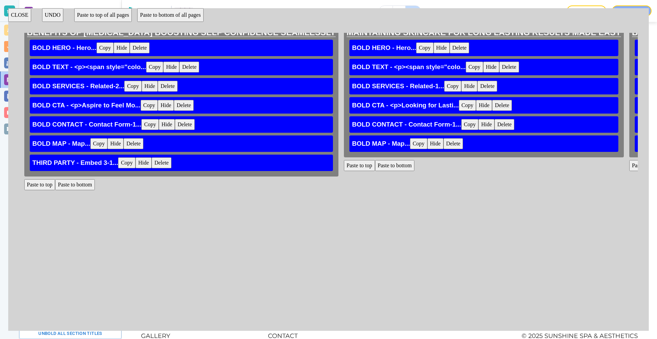
scroll to position [7, 8836]
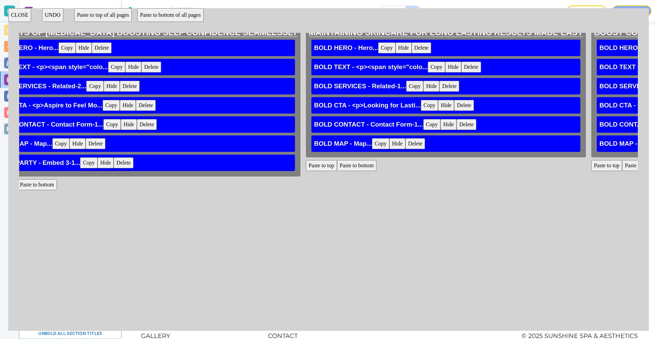
click at [337, 163] on button "Paste to bottom" at bounding box center [357, 165] width 40 height 11
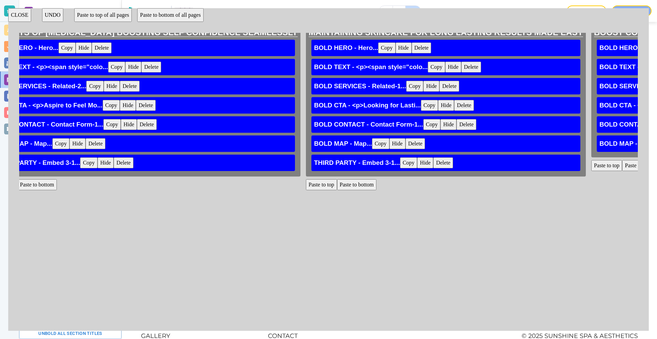
click at [623, 163] on button "Paste to bottom" at bounding box center [643, 165] width 40 height 11
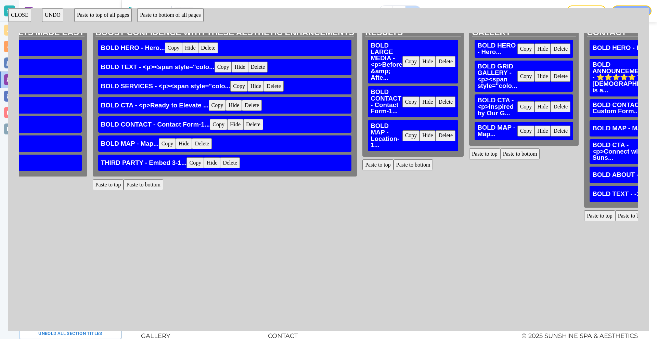
scroll to position [7, 9340]
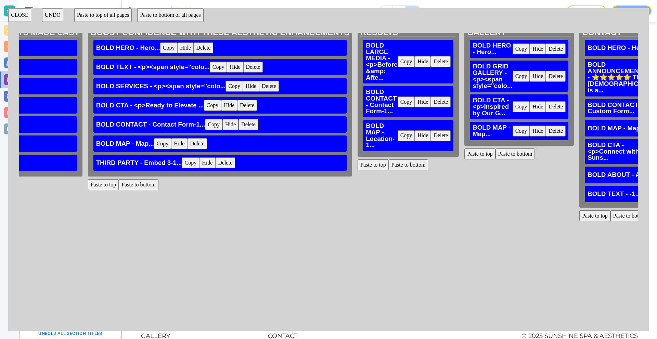
click at [389, 167] on button "Paste to bottom" at bounding box center [409, 165] width 40 height 11
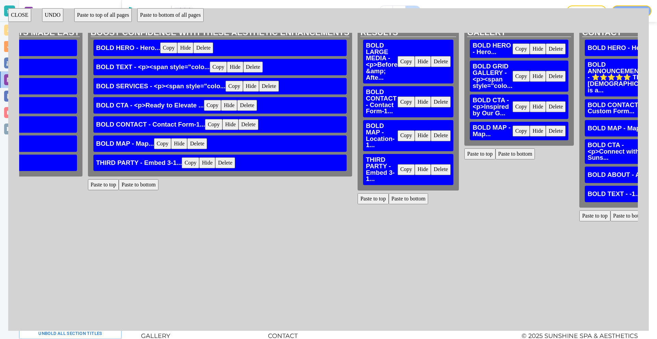
click at [496, 154] on button "Paste to bottom" at bounding box center [516, 154] width 40 height 11
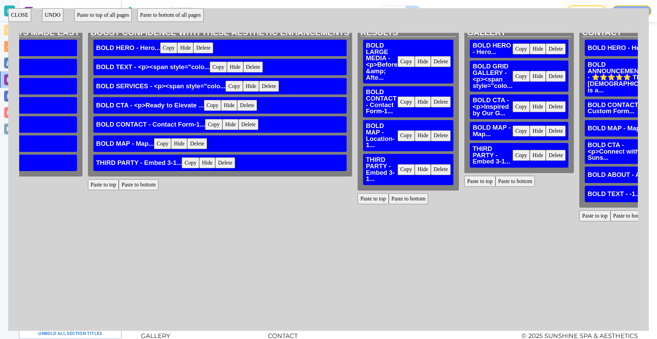
click at [611, 222] on button "Paste to bottom" at bounding box center [631, 216] width 40 height 11
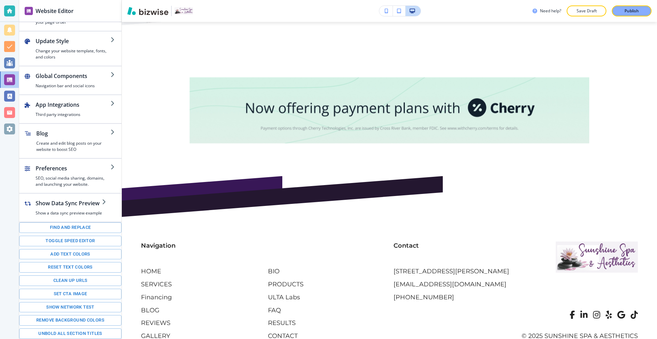
click at [626, 11] on p "Publish" at bounding box center [632, 11] width 14 height 6
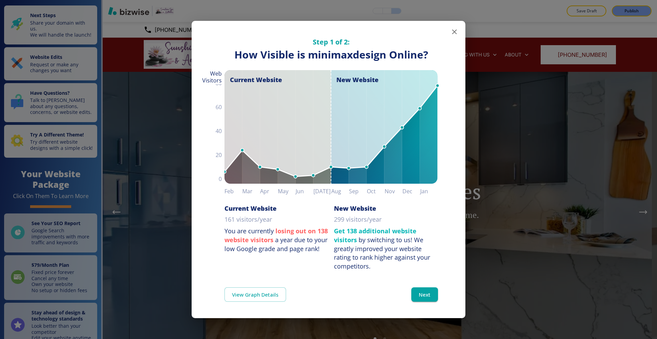
click at [452, 33] on icon "button" at bounding box center [455, 32] width 8 height 8
